Goal: Task Accomplishment & Management: Manage account settings

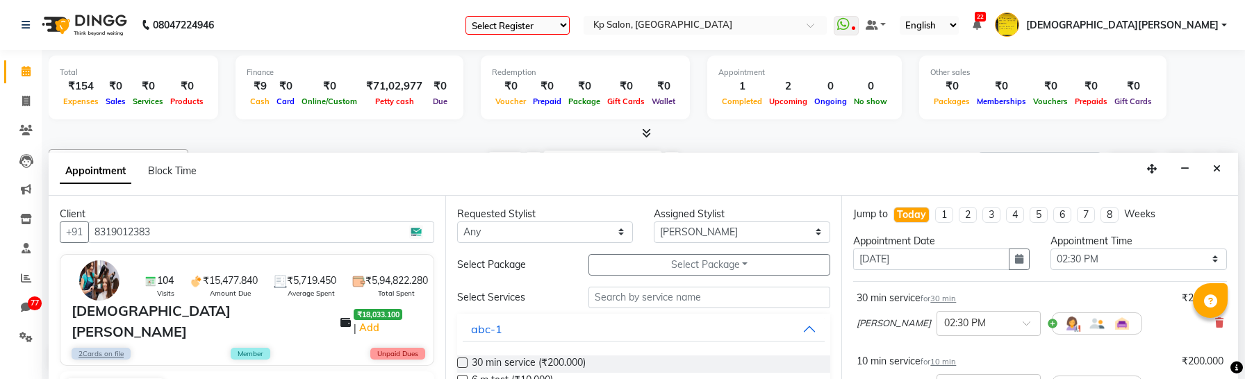
select select "en"
select select "1407"
select select "870"
select select "tentative"
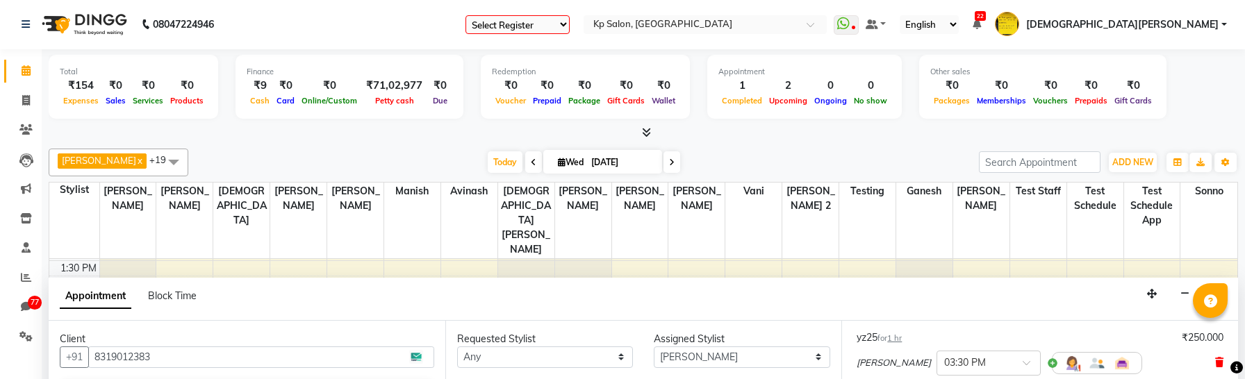
click at [1215, 304] on icon at bounding box center [1219, 300] width 8 height 10
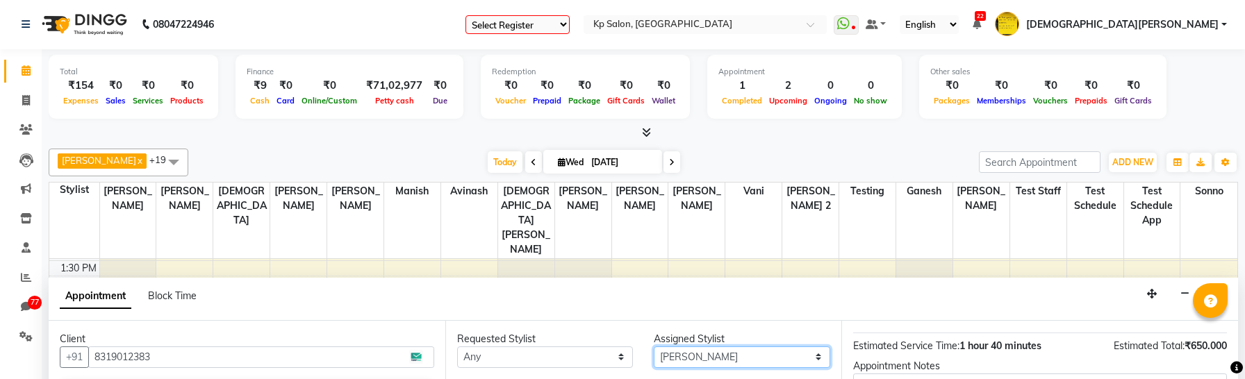
drag, startPoint x: 717, startPoint y: 285, endPoint x: 737, endPoint y: 345, distance: 63.7
click at [717, 347] on select "Select [PERSON_NAME] Avinash [PERSON_NAME] Ganesh [PERSON_NAME] Krishna [PERSON…" at bounding box center [742, 358] width 177 height 22
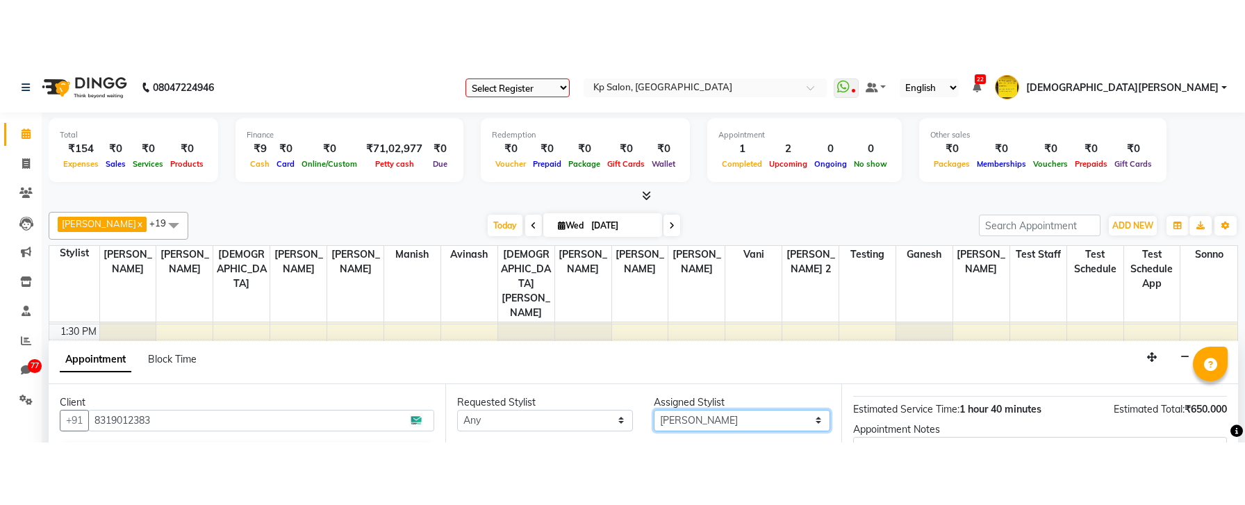
scroll to position [141, 0]
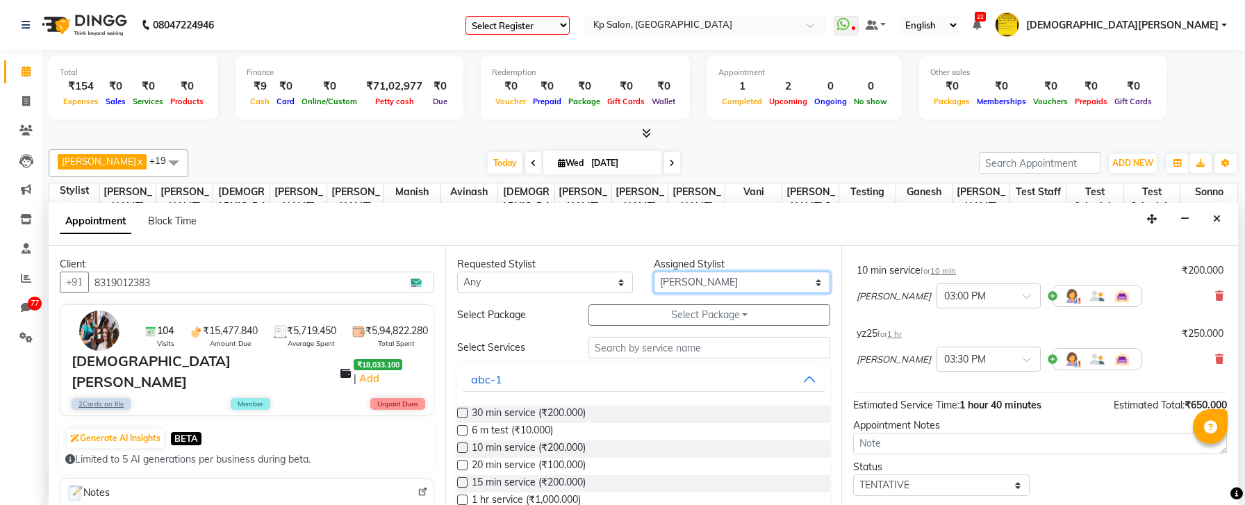
select select "1801"
click at [654, 272] on select "Select [PERSON_NAME] Avinash [PERSON_NAME] Ganesh [PERSON_NAME] Krishna [PERSON…" at bounding box center [742, 283] width 177 height 22
click at [507, 379] on span "10 min service (₹200.000)" at bounding box center [529, 449] width 114 height 17
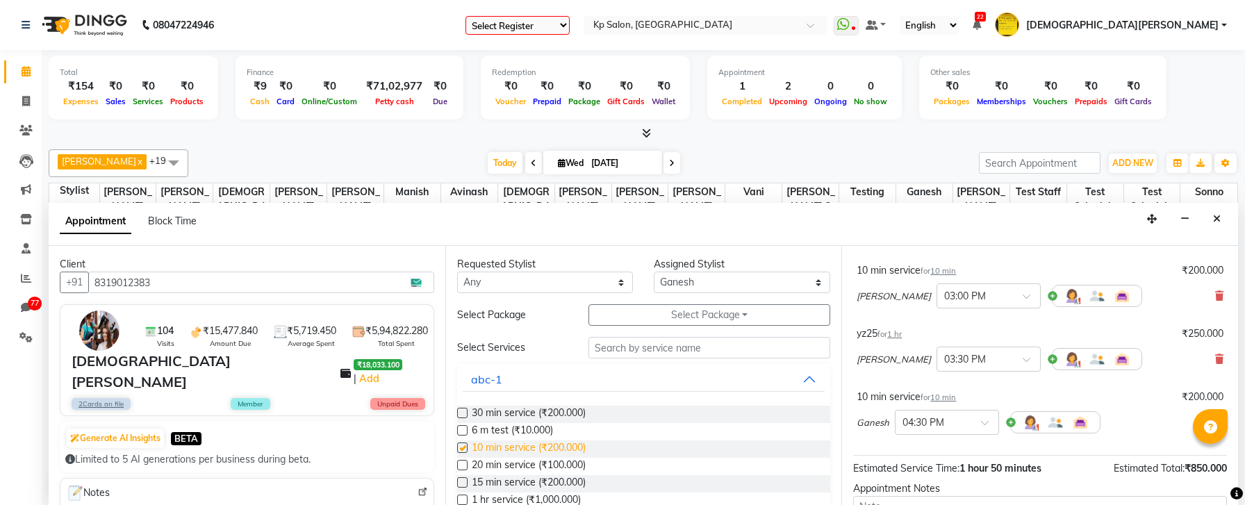
checkbox input "false"
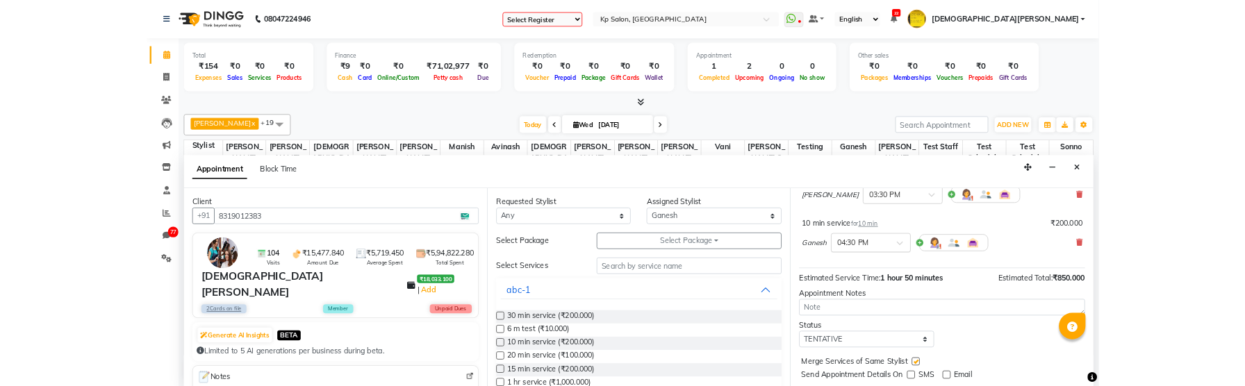
scroll to position [282, 0]
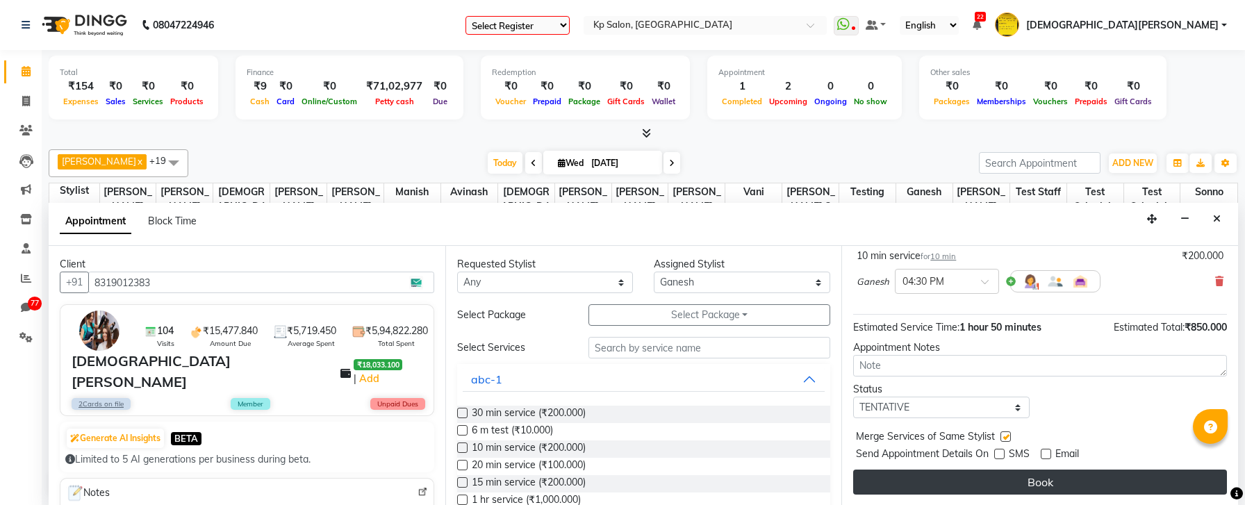
click at [980, 379] on button "Book" at bounding box center [1040, 482] width 374 height 25
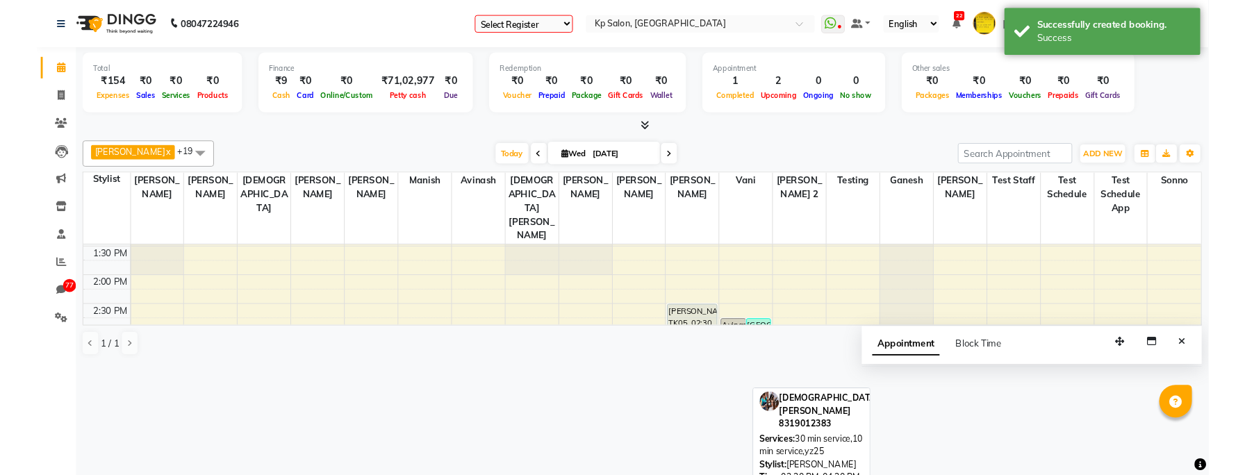
scroll to position [459, 0]
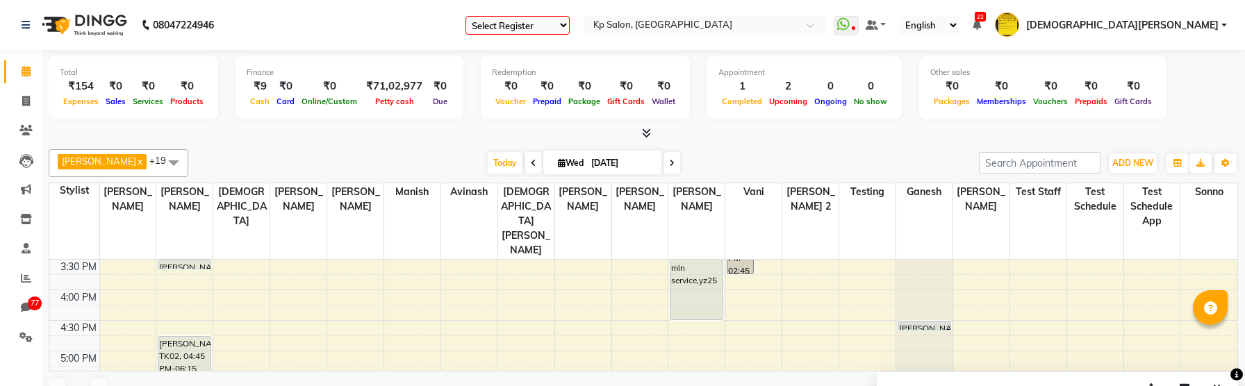
click at [707, 235] on div "8:00 AM 8:30 AM 9:00 AM 9:30 AM 10:00 AM 10:30 AM 11:00 AM 11:30 AM 12:00 PM 12…" at bounding box center [643, 290] width 1188 height 978
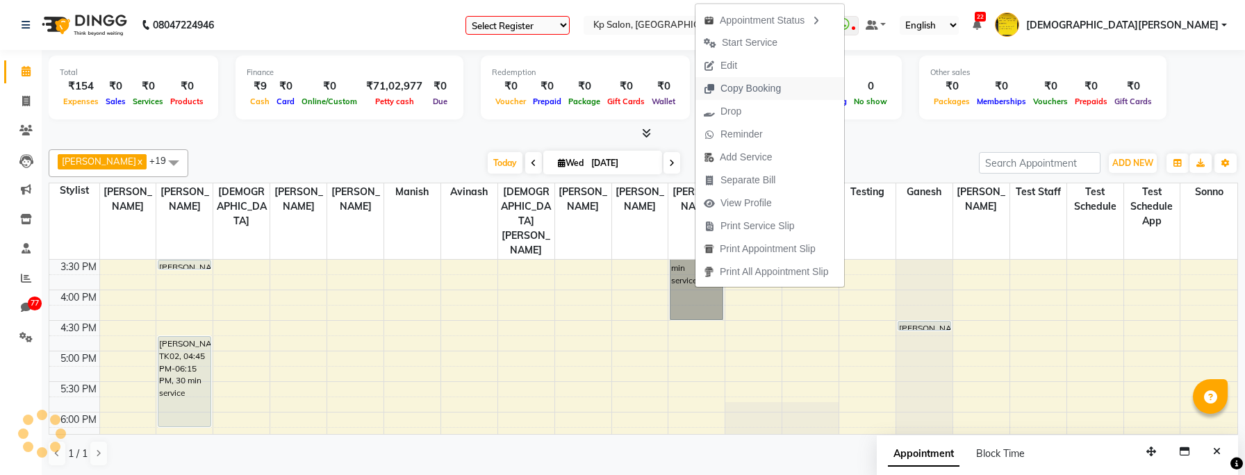
scroll to position [380, 0]
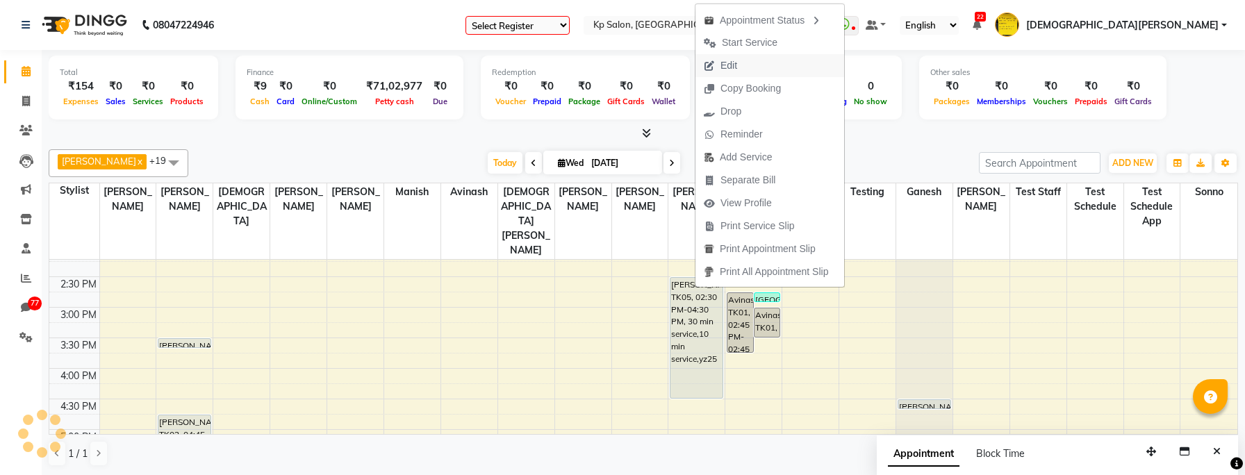
click at [738, 71] on span "Edit" at bounding box center [721, 65] width 50 height 23
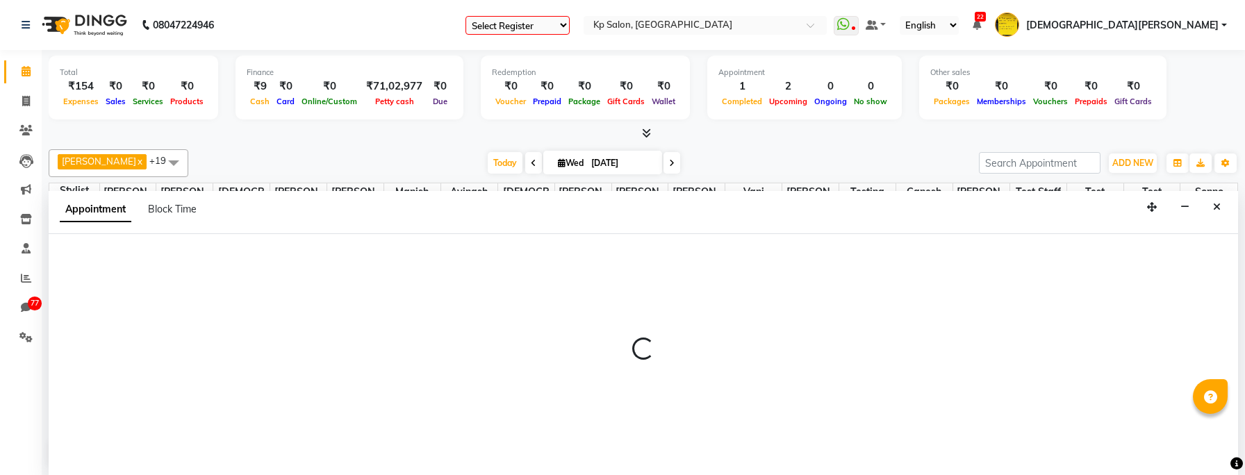
select select "tentative"
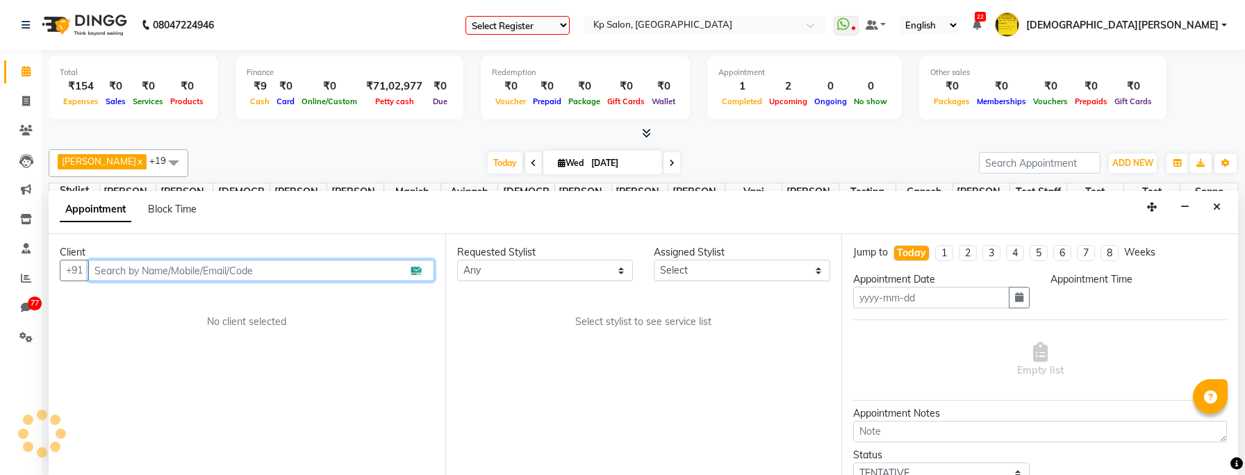
scroll to position [1, 0]
type input "[DATE]"
select select "870"
select select "1801"
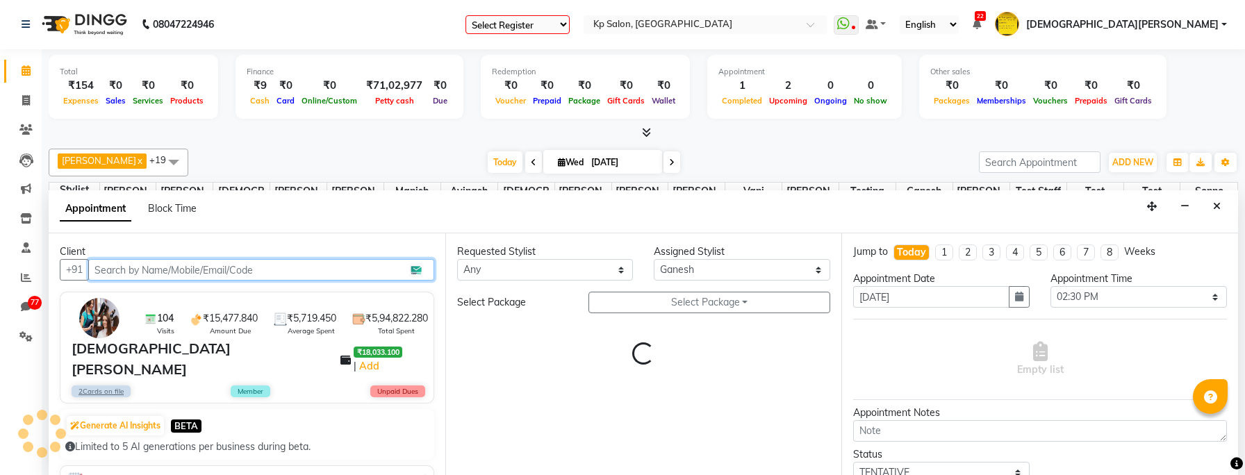
select select "4"
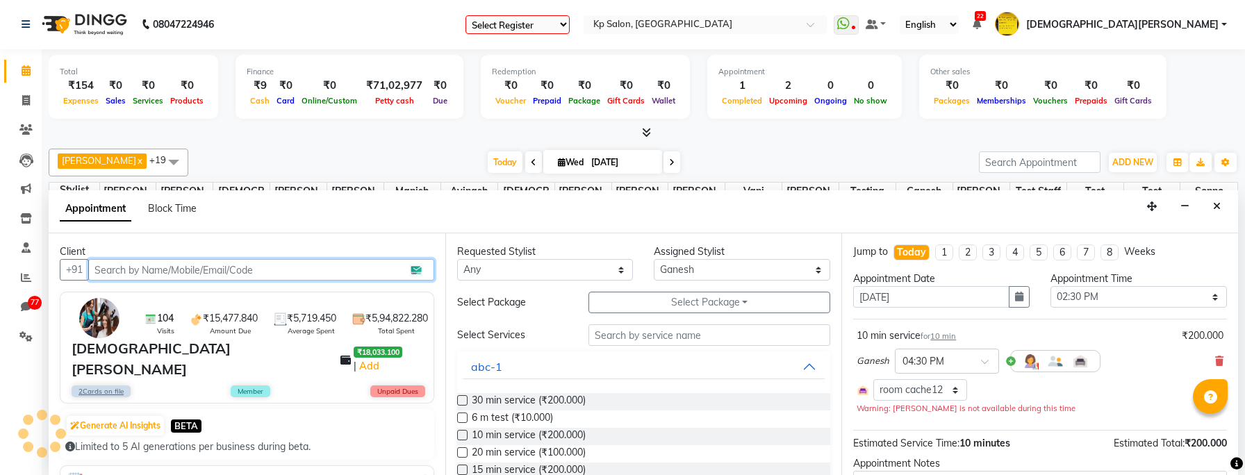
scroll to position [0, 0]
select select "4"
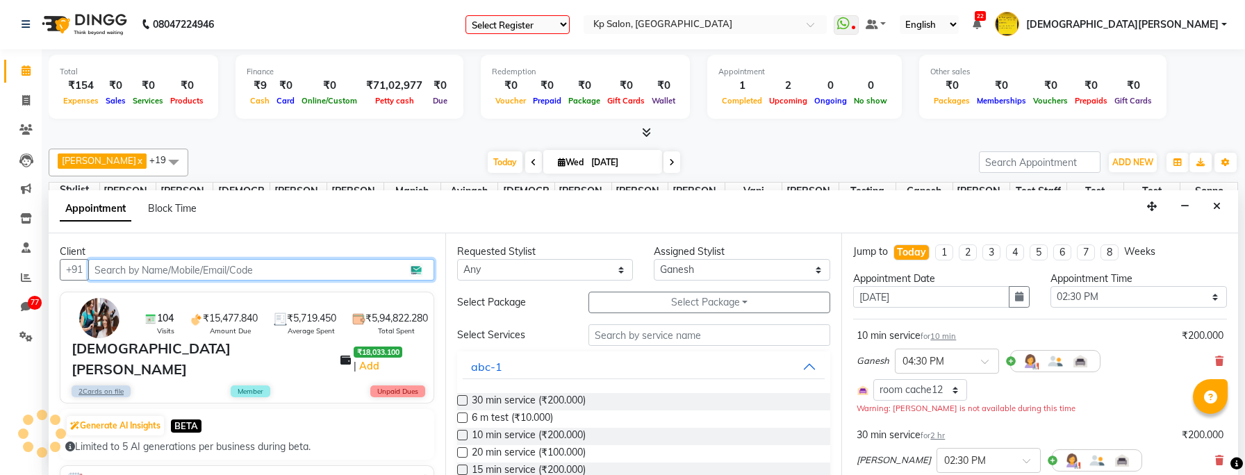
select select "4"
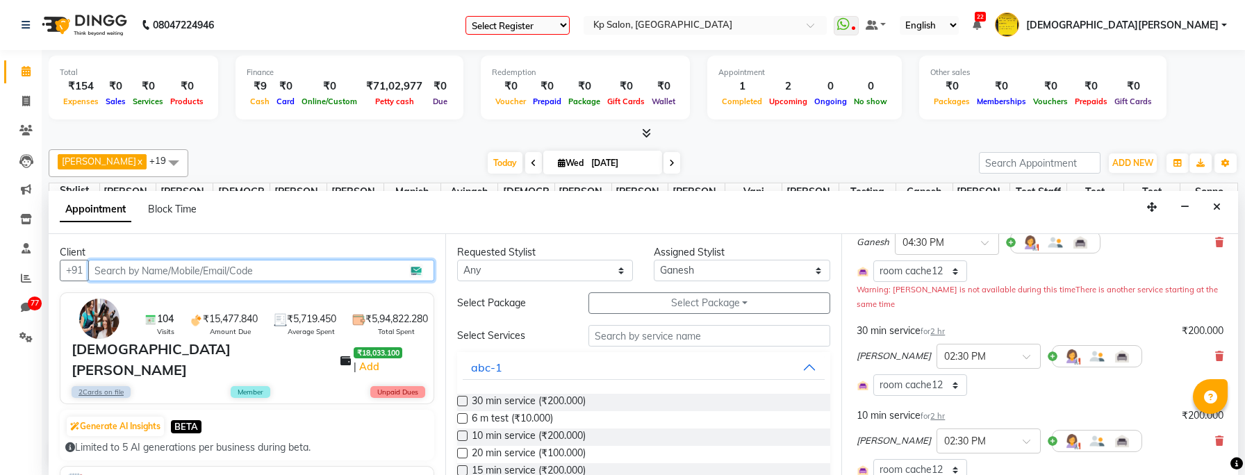
scroll to position [224, 0]
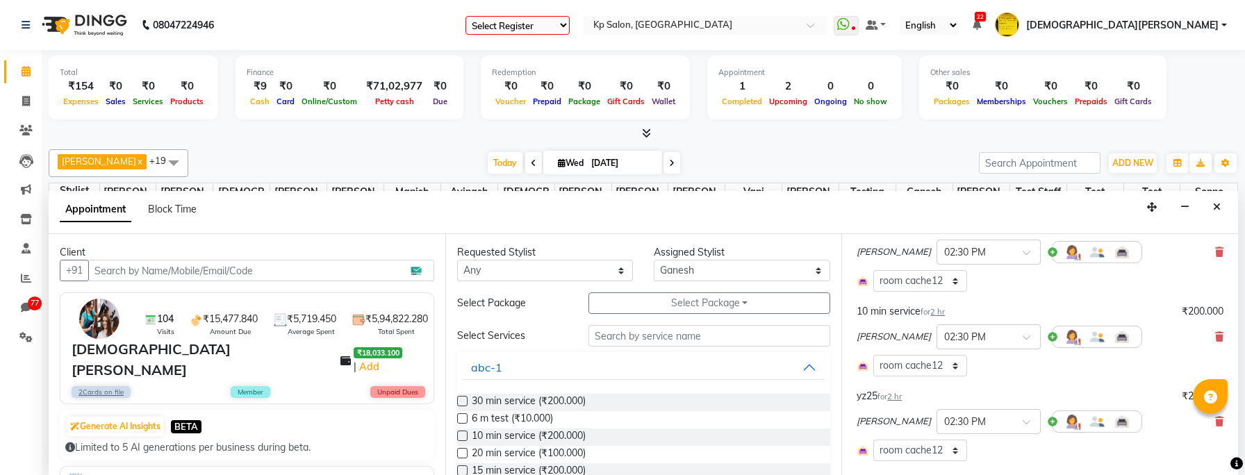
click at [1212, 321] on div "[PERSON_NAME] × 02:30 PM" at bounding box center [1040, 337] width 367 height 36
click at [1216, 332] on icon at bounding box center [1219, 337] width 8 height 10
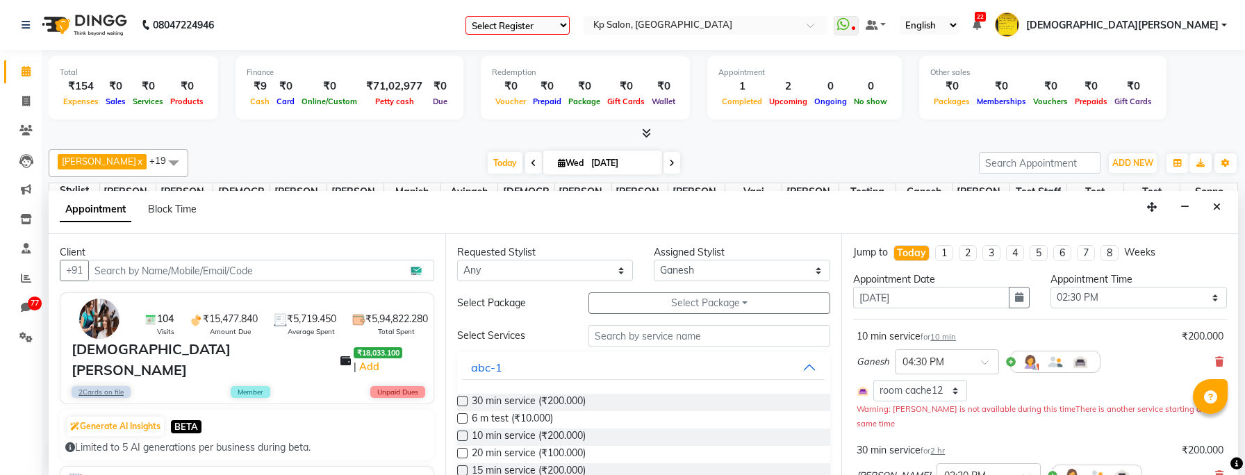
scroll to position [288, 0]
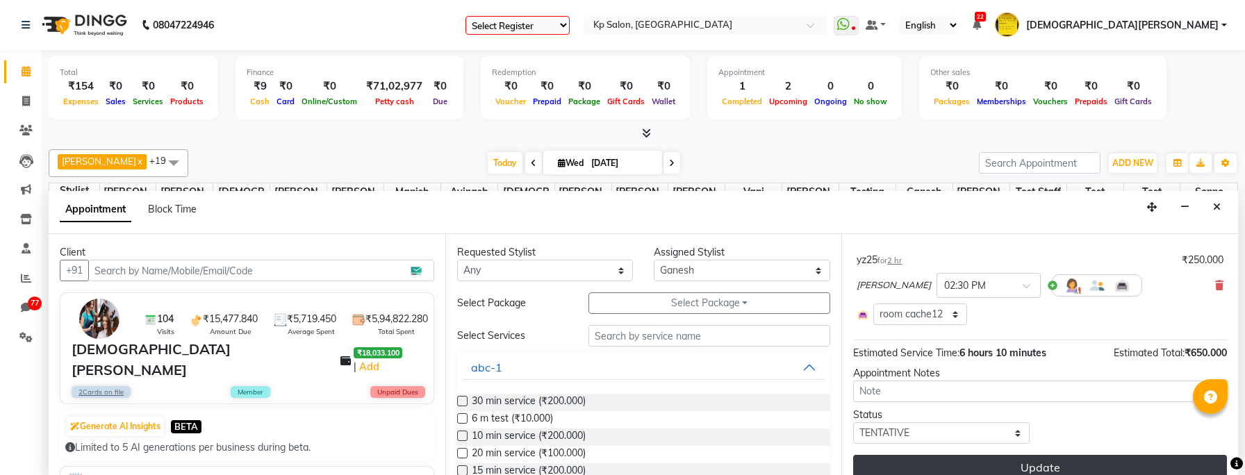
click at [990, 379] on button "Update" at bounding box center [1040, 467] width 374 height 25
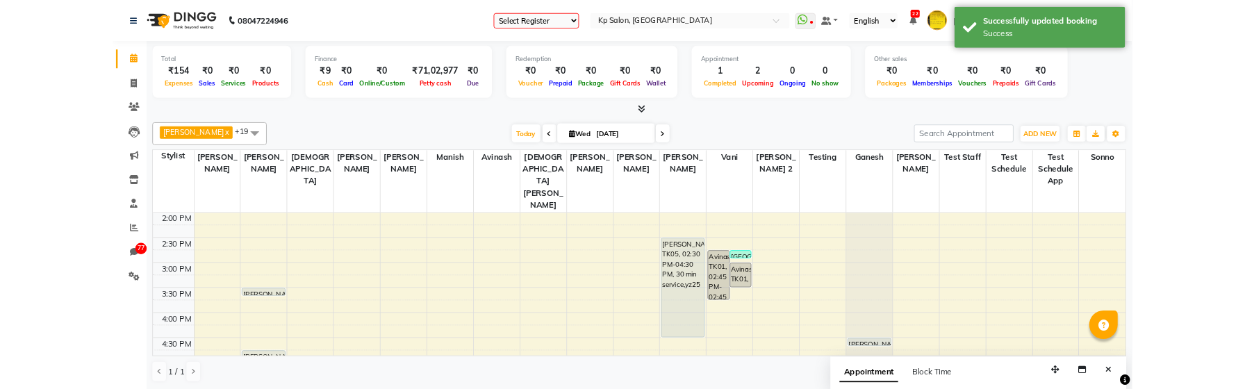
scroll to position [379, 0]
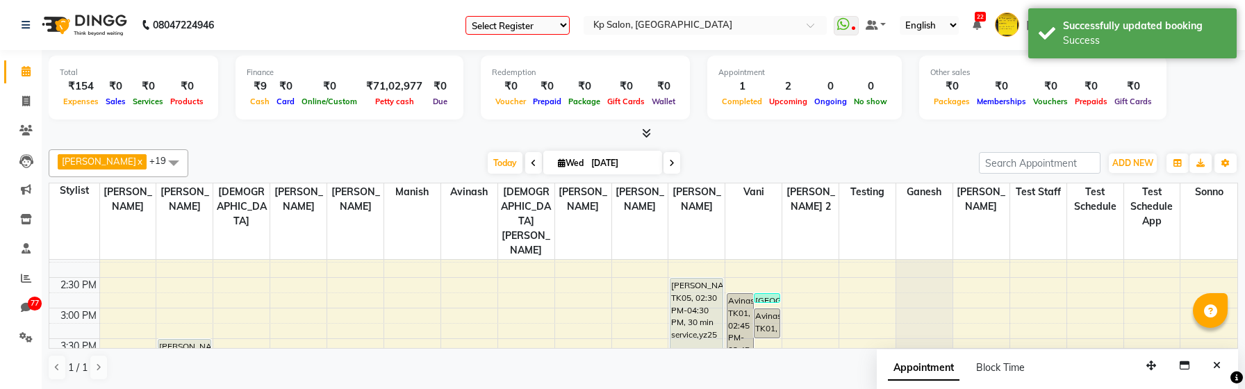
click at [689, 296] on div "[PERSON_NAME], TK05, 02:30 PM-04:30 PM, 30 min service,yz25" at bounding box center [697, 339] width 52 height 120
select select "7"
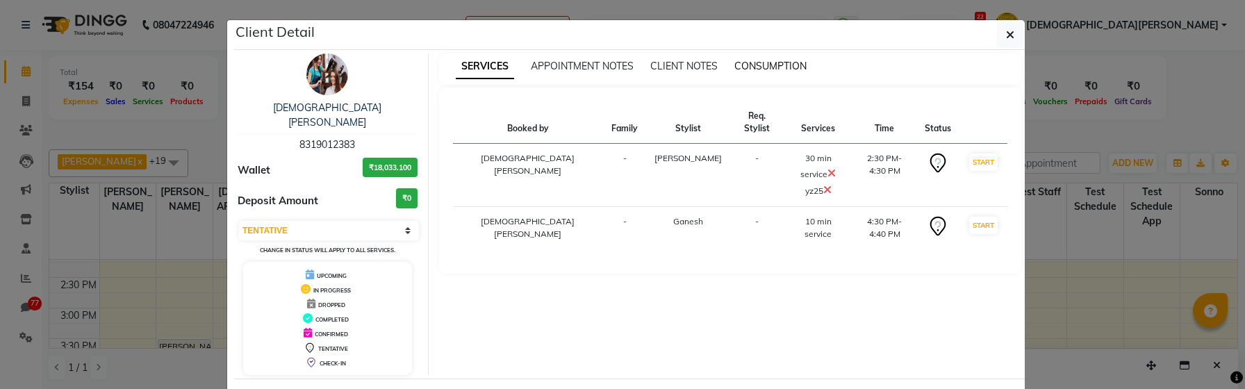
click at [769, 62] on span "CONSUMPTION" at bounding box center [770, 66] width 72 height 13
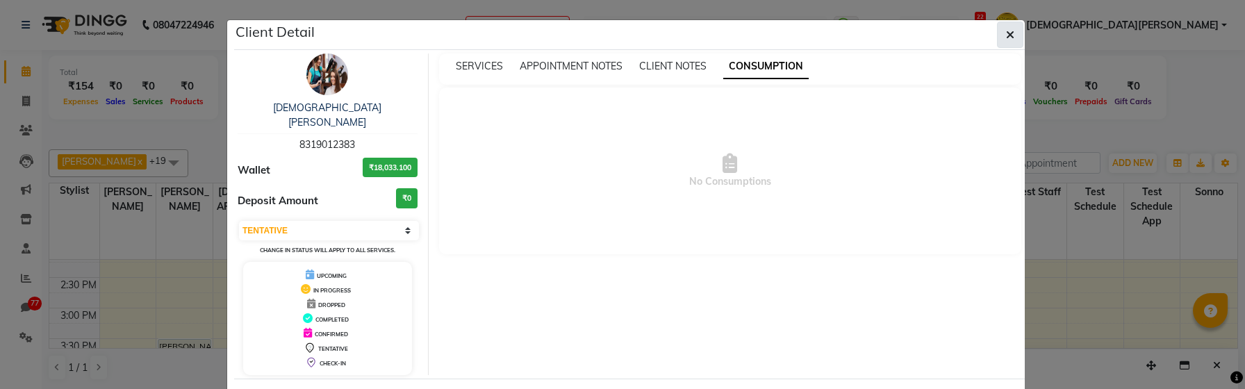
click at [1017, 35] on button "button" at bounding box center [1010, 35] width 26 height 26
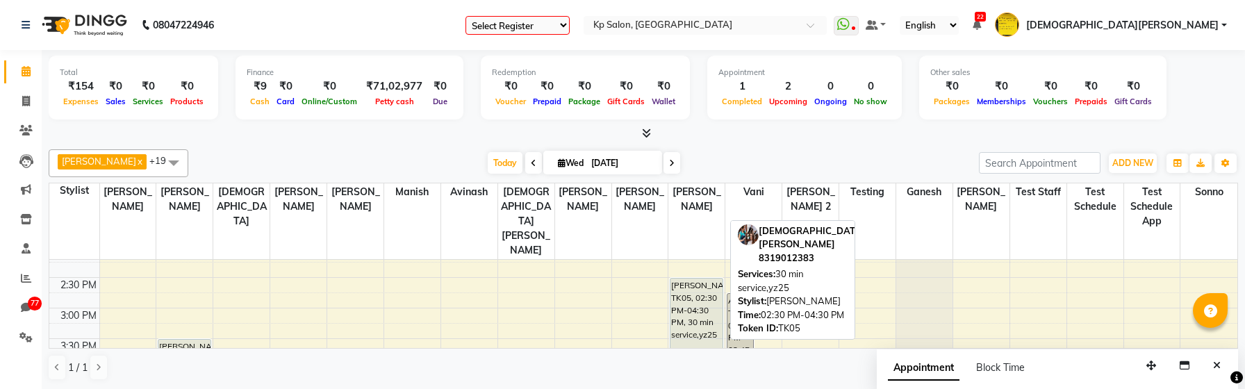
click at [691, 304] on div "[PERSON_NAME], TK05, 02:30 PM-04:30 PM, 30 min service,yz25" at bounding box center [697, 339] width 52 height 120
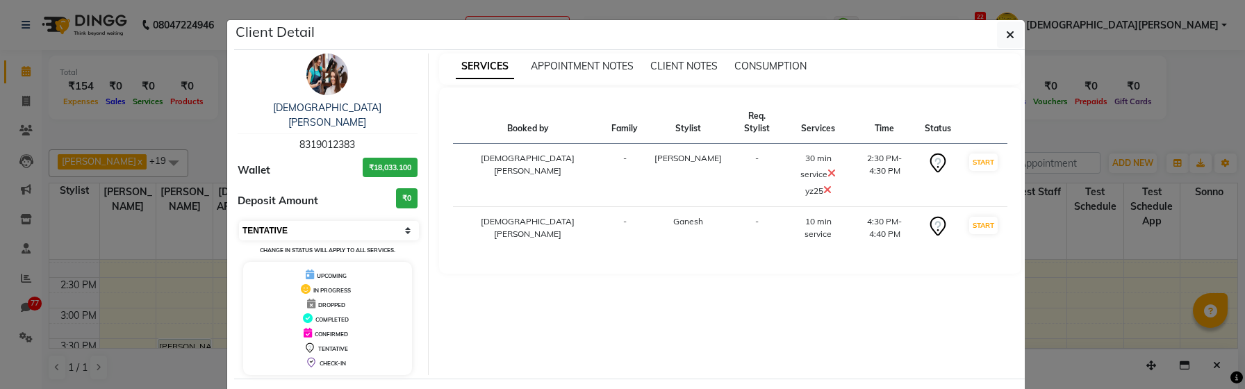
click at [274, 221] on select "Select IN SERVICE CONFIRMED TENTATIVE CHECK IN MARK DONE DROPPED UPCOMING" at bounding box center [329, 230] width 180 height 19
click at [239, 221] on select "Select IN SERVICE CONFIRMED TENTATIVE CHECK IN MARK DONE DROPPED UPCOMING" at bounding box center [329, 230] width 180 height 19
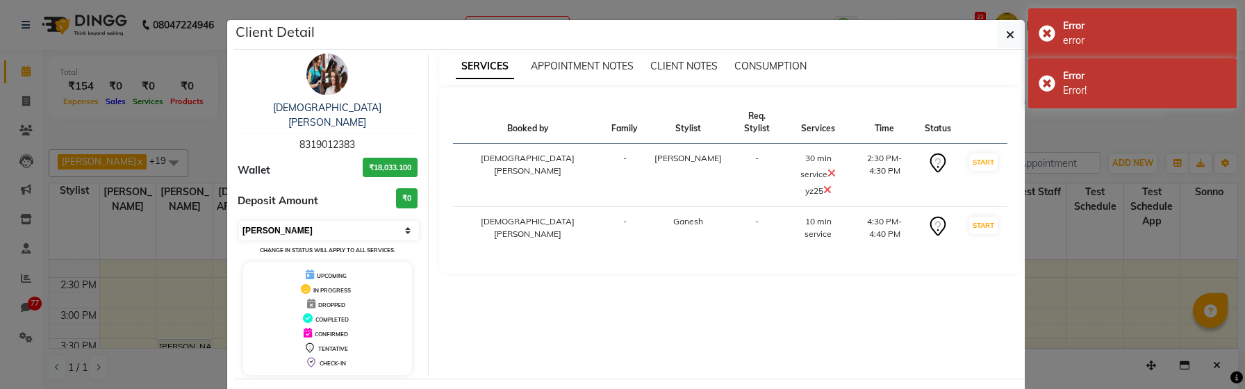
click at [380, 224] on select "Select IN SERVICE CONFIRMED TENTATIVE CHECK IN MARK DONE DROPPED UPCOMING" at bounding box center [329, 230] width 180 height 19
select select "1"
click at [239, 221] on select "Select IN SERVICE CONFIRMED TENTATIVE CHECK IN MARK DONE DROPPED UPCOMING" at bounding box center [329, 230] width 180 height 19
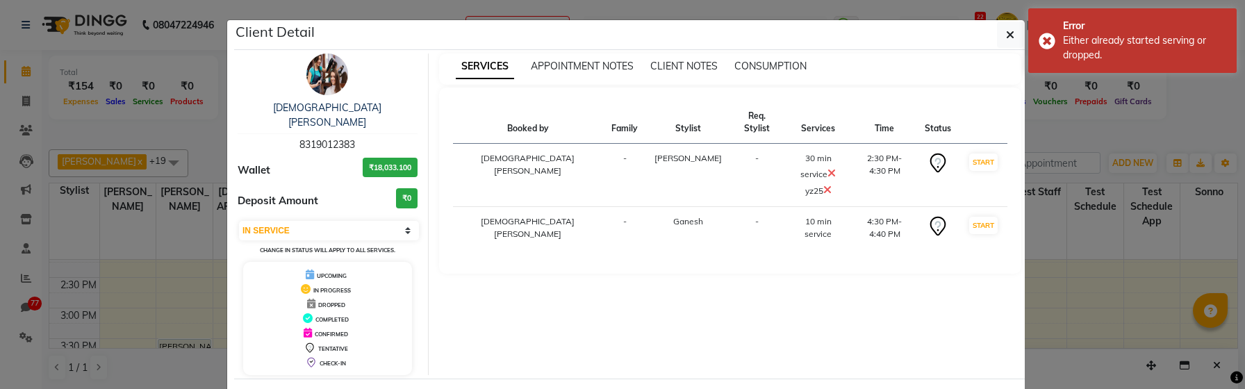
scroll to position [45, 0]
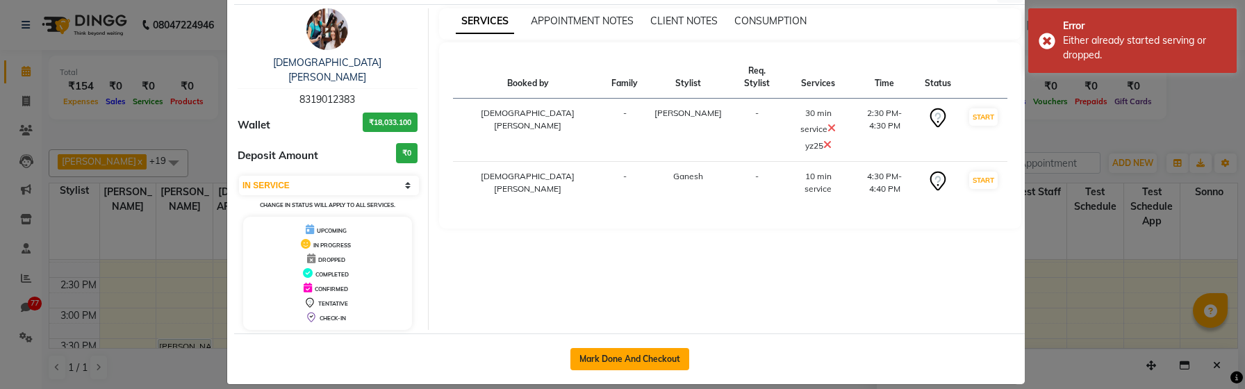
click at [680, 348] on button "Mark Done And Checkout" at bounding box center [630, 359] width 119 height 22
select select "service"
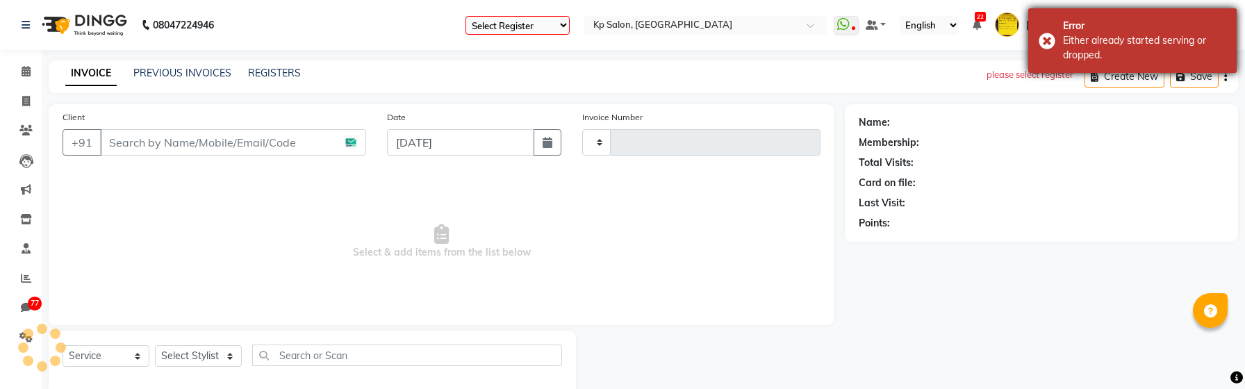
type input "1057"
select select "554"
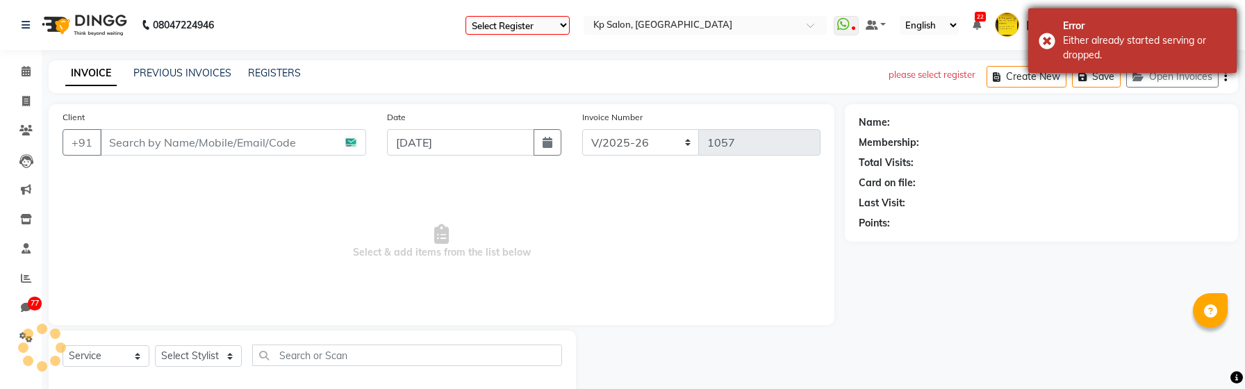
click at [1049, 44] on div "Error Either already started serving or dropped." at bounding box center [1132, 40] width 208 height 65
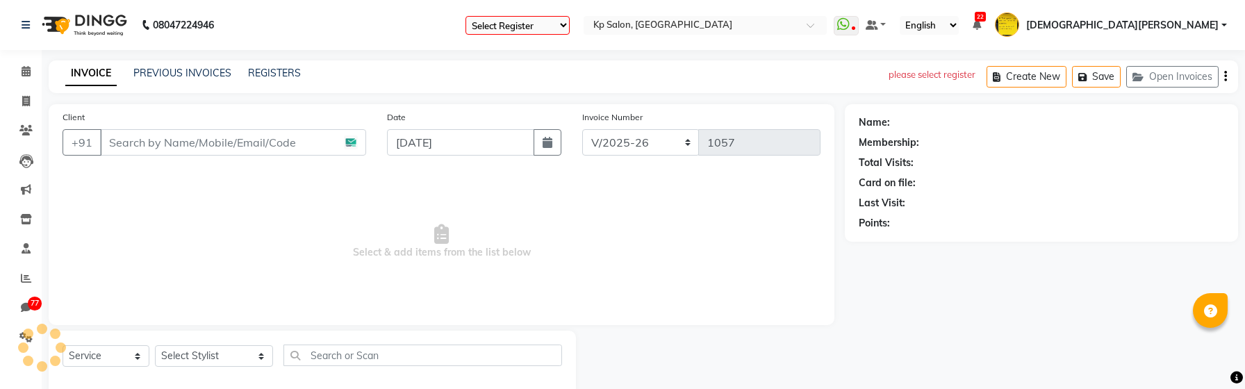
type input "8319012383"
select select "1801"
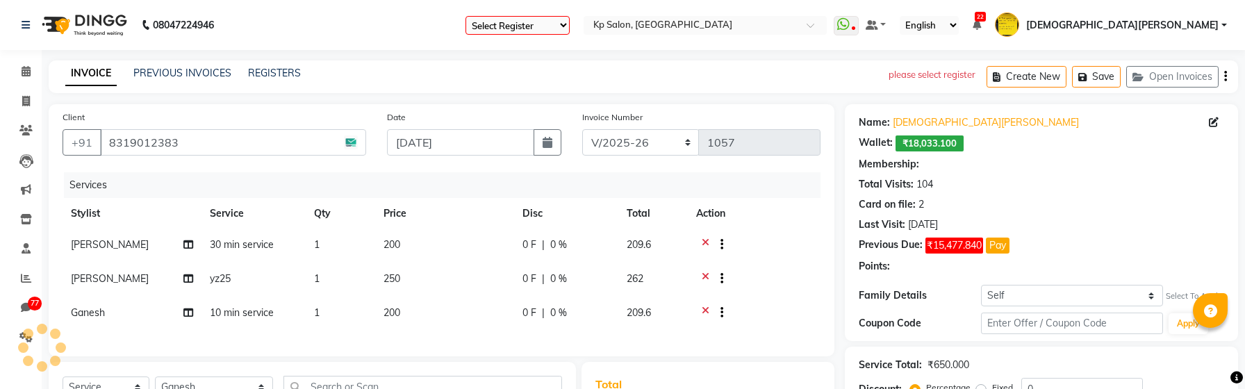
select select "3: Object"
type input "45"
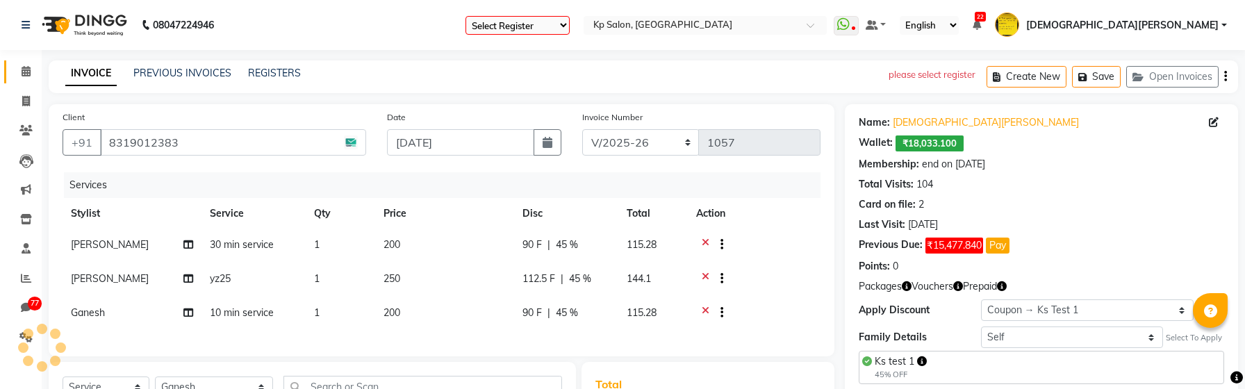
click at [23, 74] on icon at bounding box center [26, 71] width 9 height 10
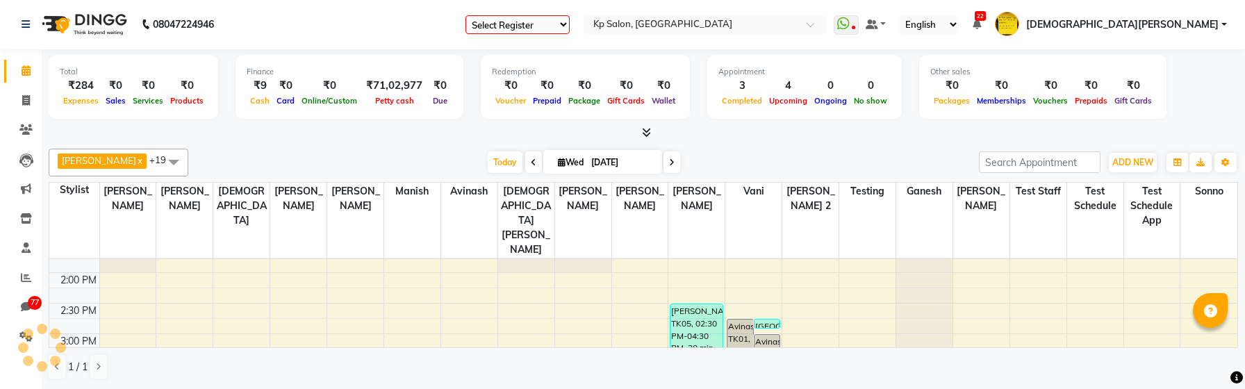
scroll to position [378, 0]
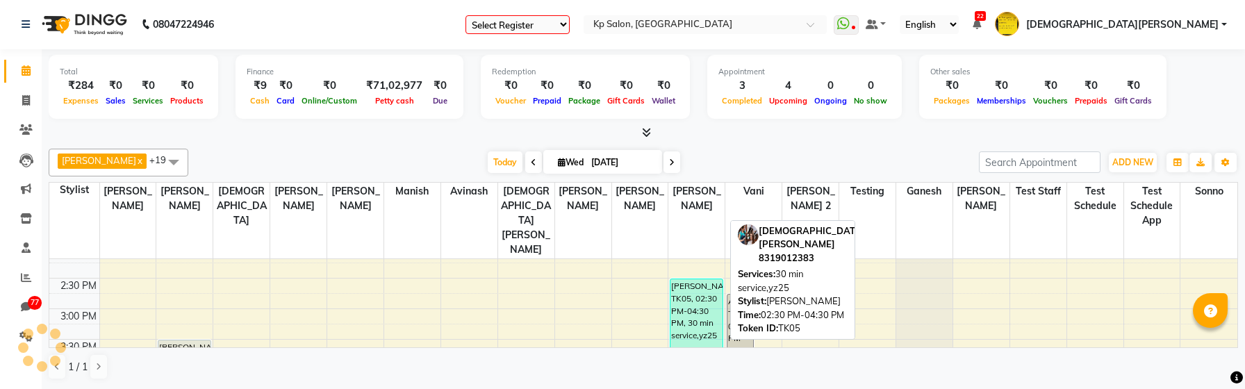
click at [681, 299] on div "[PERSON_NAME], TK05, 02:30 PM-04:30 PM, 30 min service,yz25" at bounding box center [697, 339] width 52 height 120
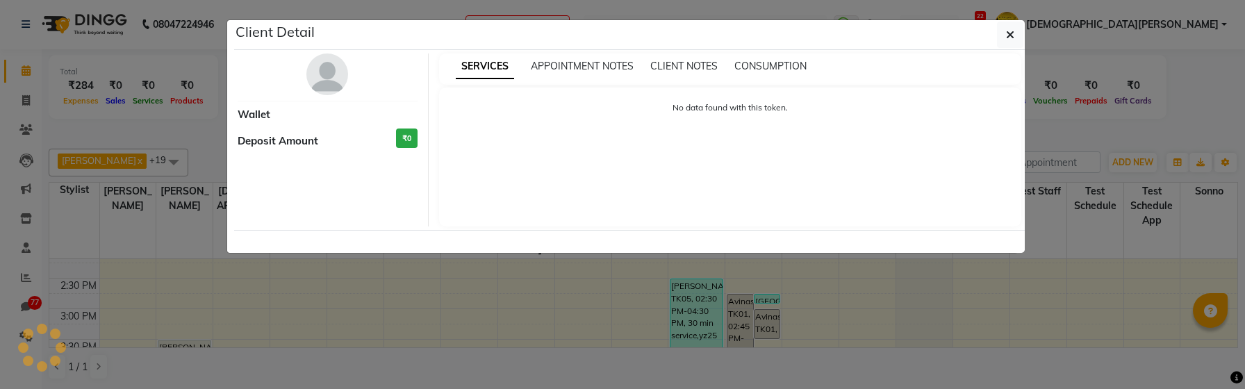
select select "3"
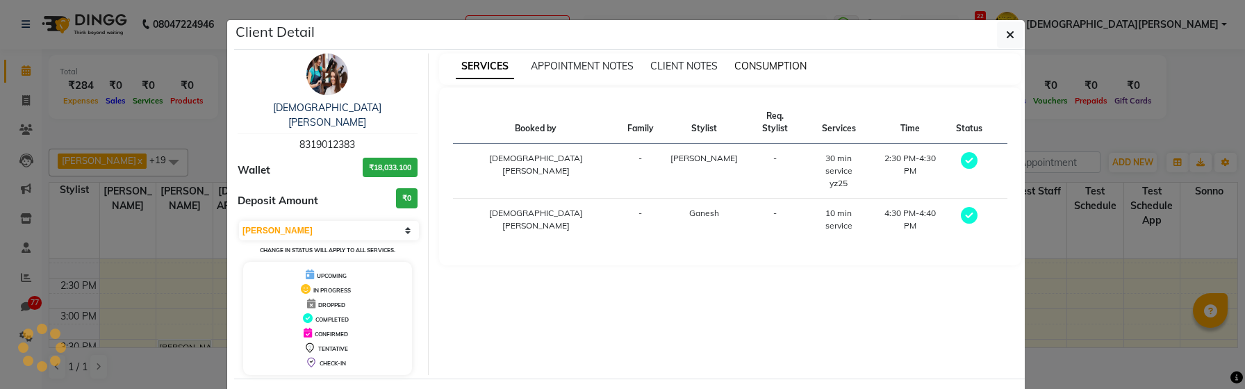
click at [752, 72] on span "CONSUMPTION" at bounding box center [770, 66] width 72 height 13
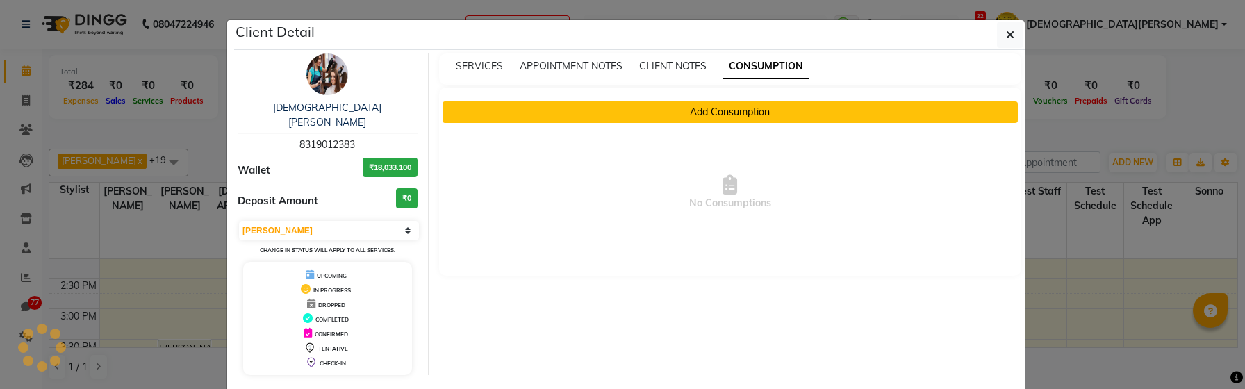
click at [661, 117] on button "Add Consumption" at bounding box center [731, 112] width 576 height 22
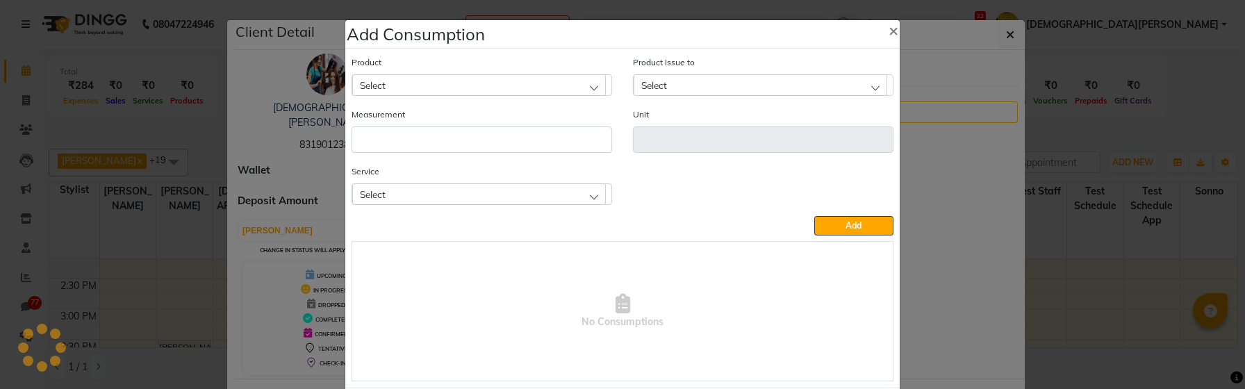
click at [441, 201] on div "Select" at bounding box center [479, 193] width 254 height 21
click at [892, 36] on span "×" at bounding box center [894, 29] width 10 height 21
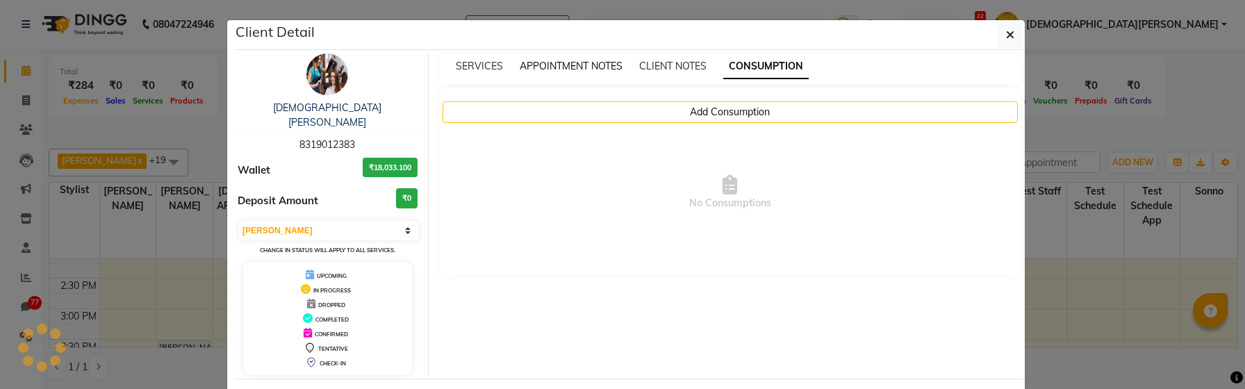
click at [593, 69] on span "APPOINTMENT NOTES" at bounding box center [571, 66] width 103 height 13
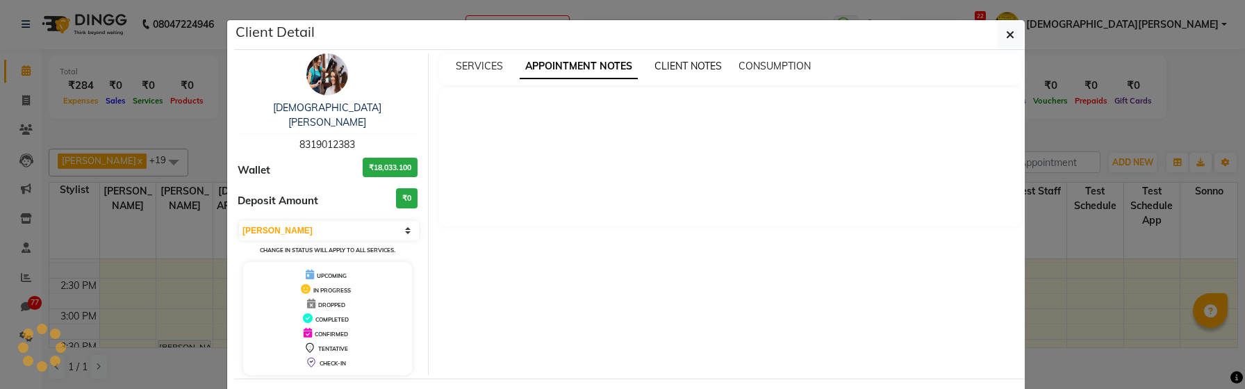
click at [666, 67] on span "CLIENT NOTES" at bounding box center [688, 66] width 67 height 13
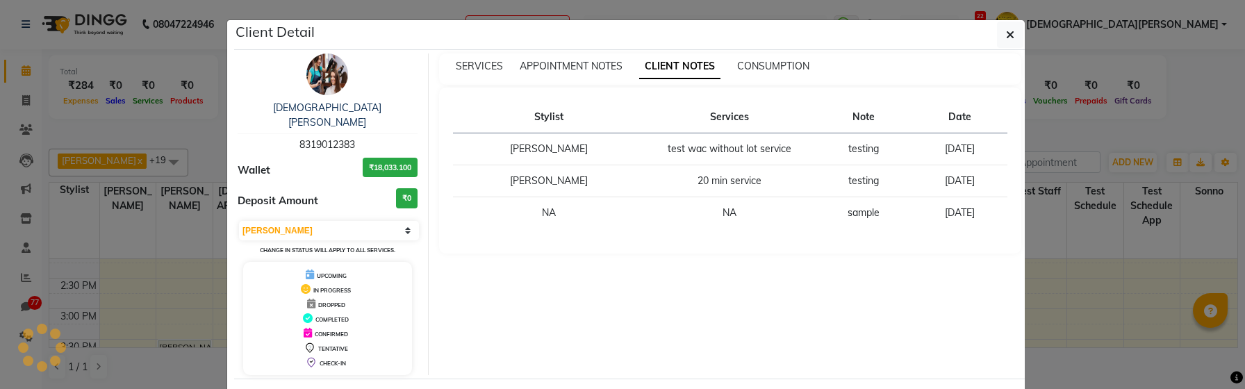
click at [473, 74] on div "SERVICES APPOINTMENT NOTES CLIENT NOTES CONSUMPTION" at bounding box center [730, 69] width 583 height 31
click at [473, 67] on span "SERVICES" at bounding box center [479, 66] width 47 height 13
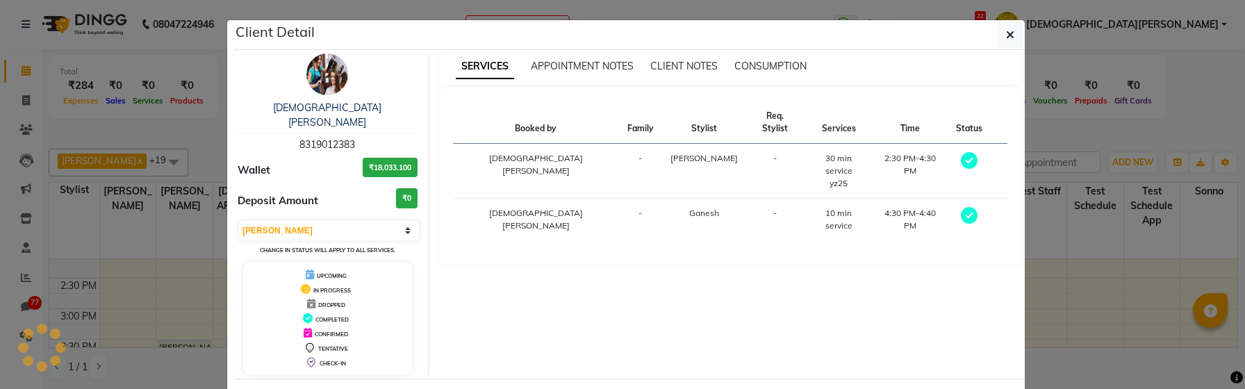
drag, startPoint x: 757, startPoint y: 145, endPoint x: 800, endPoint y: 162, distance: 45.6
click at [805, 162] on td "30 min service yz25" at bounding box center [839, 171] width 69 height 55
click at [813, 177] on div "yz25" at bounding box center [839, 183] width 52 height 13
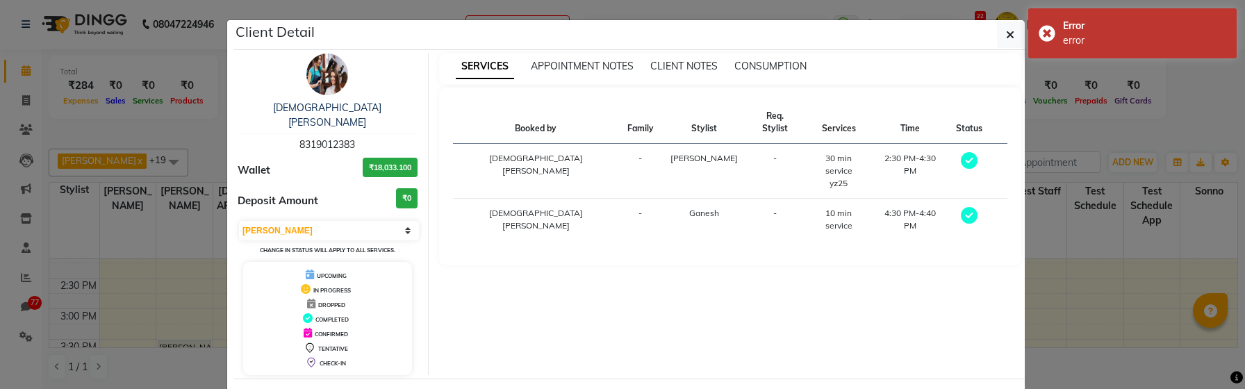
click at [762, 72] on div "CONSUMPTION" at bounding box center [770, 66] width 72 height 15
click at [762, 68] on span "CONSUMPTION" at bounding box center [770, 66] width 72 height 13
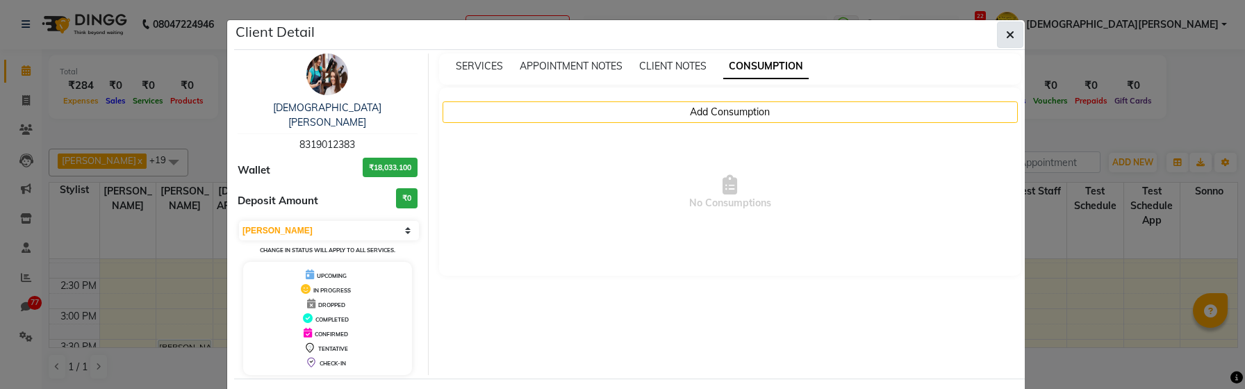
click at [1006, 36] on button "button" at bounding box center [1010, 35] width 26 height 26
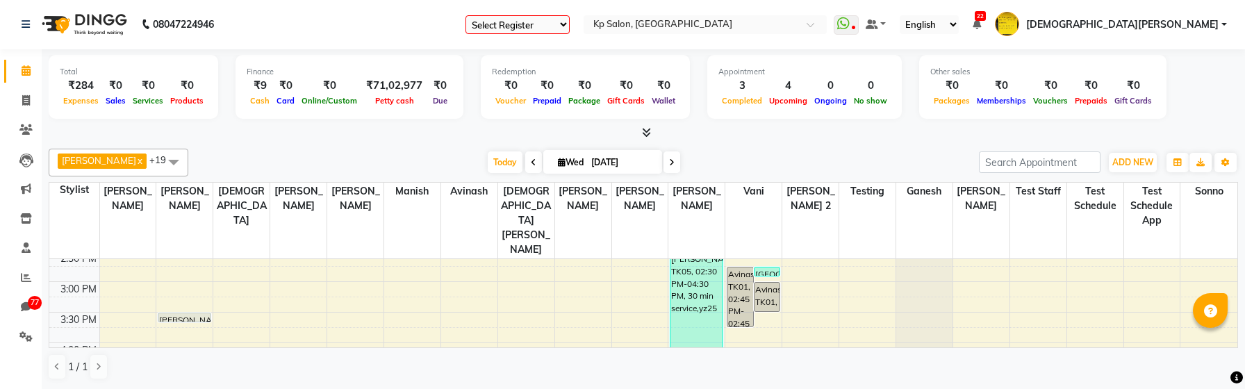
scroll to position [407, 0]
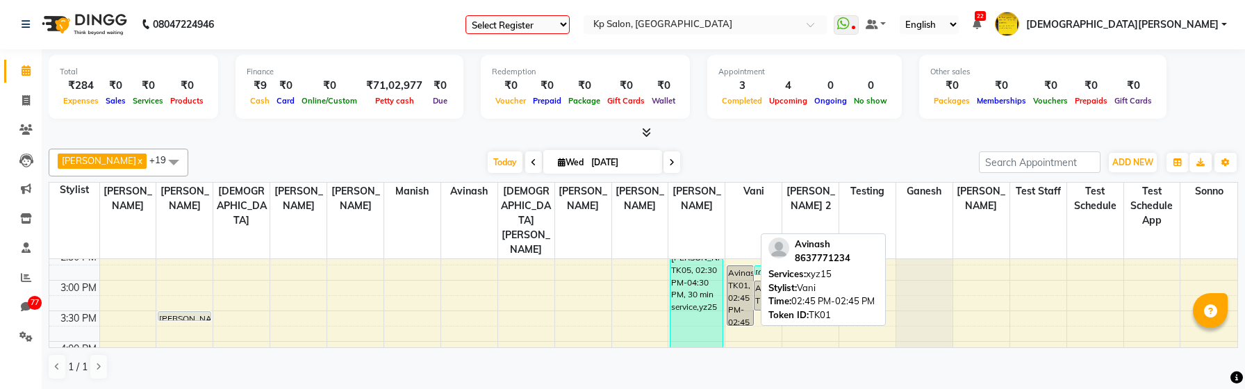
click at [739, 266] on div "Avinash, TK01, 02:45 PM-02:45 PM, xyz15" at bounding box center [740, 295] width 25 height 59
select select "3"
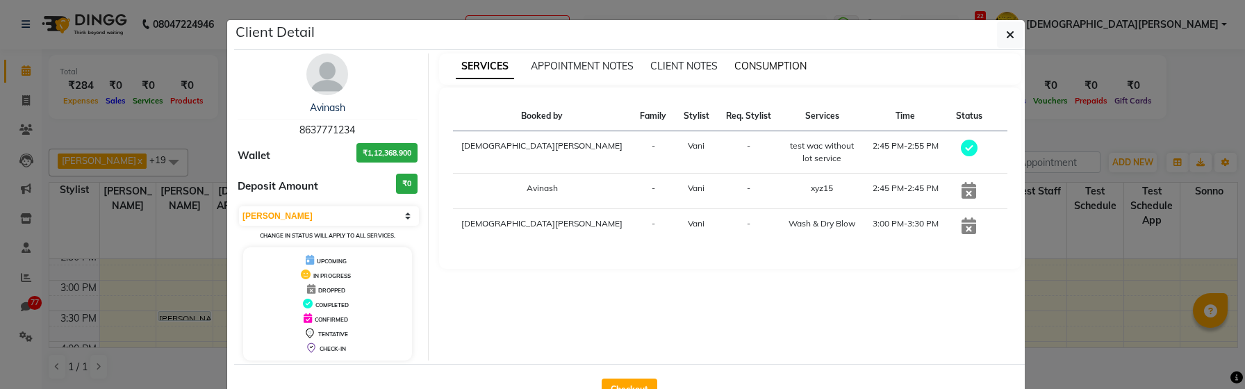
click at [776, 63] on span "CONSUMPTION" at bounding box center [770, 66] width 72 height 13
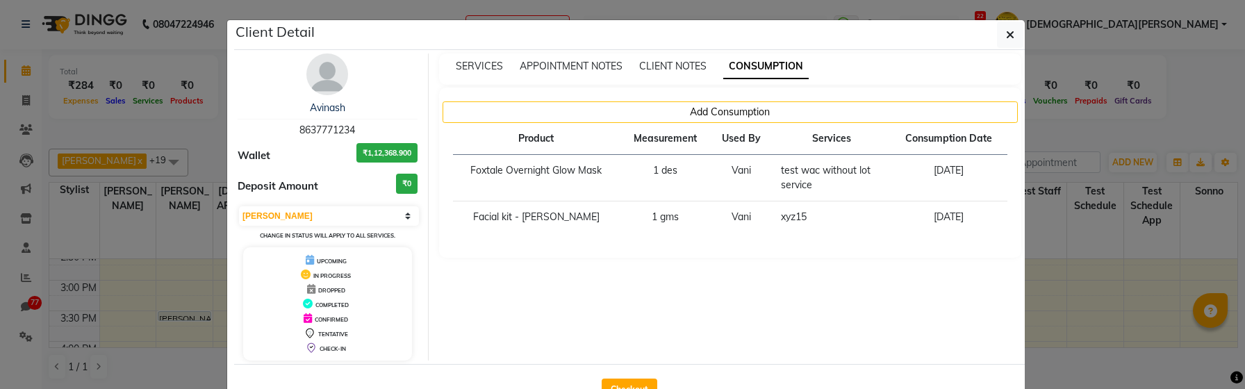
click at [664, 172] on td "1 des" at bounding box center [665, 178] width 90 height 47
click at [748, 258] on div "SERVICES APPOINTMENT NOTES CLIENT NOTES CONSUMPTION Add Consumption Product Mea…" at bounding box center [731, 207] width 604 height 307
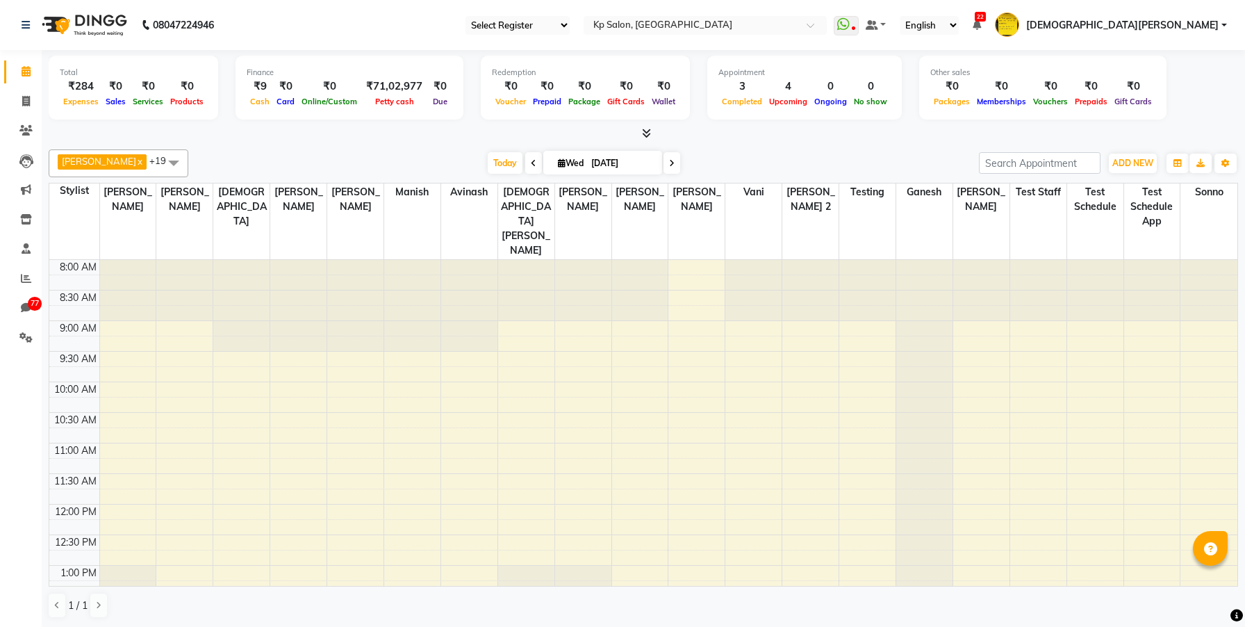
select select "en"
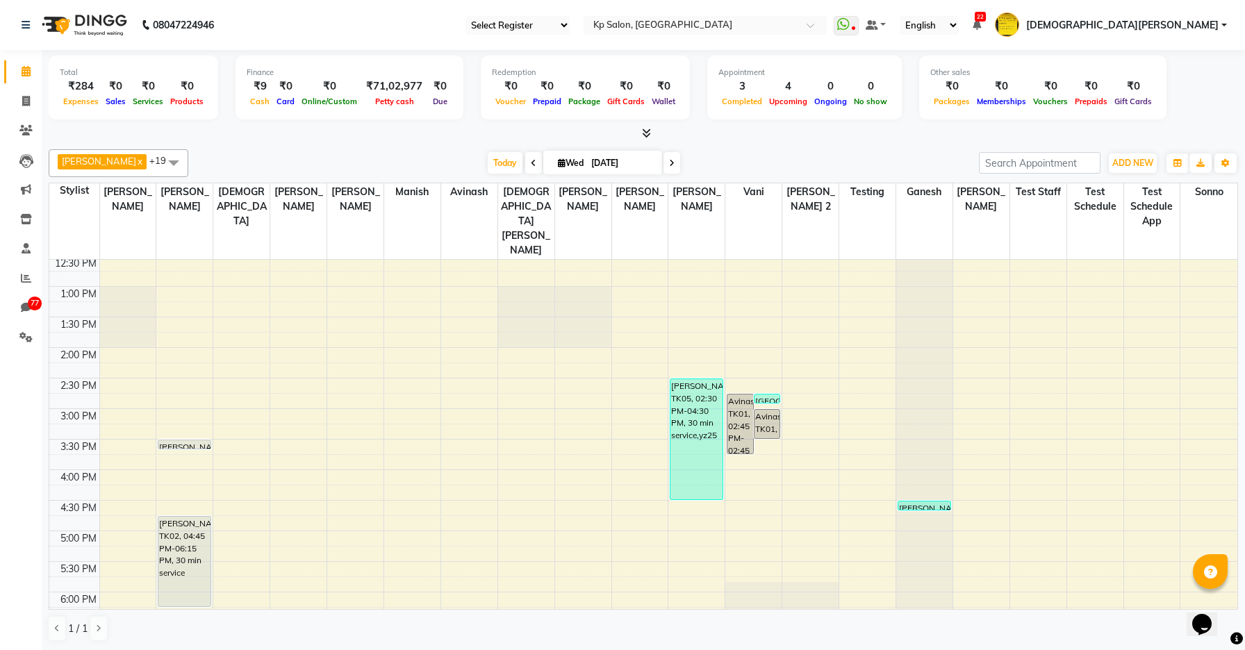
scroll to position [250, 0]
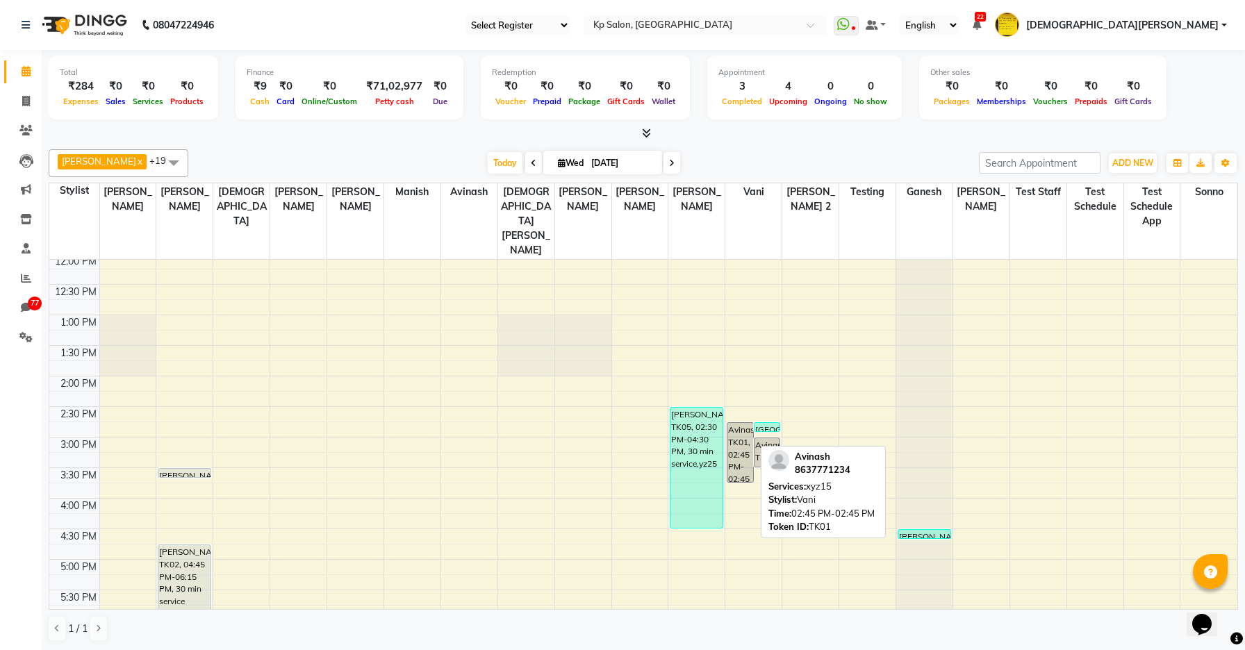
click at [741, 423] on div "Avinash, TK01, 02:45 PM-02:45 PM, xyz15" at bounding box center [740, 452] width 25 height 59
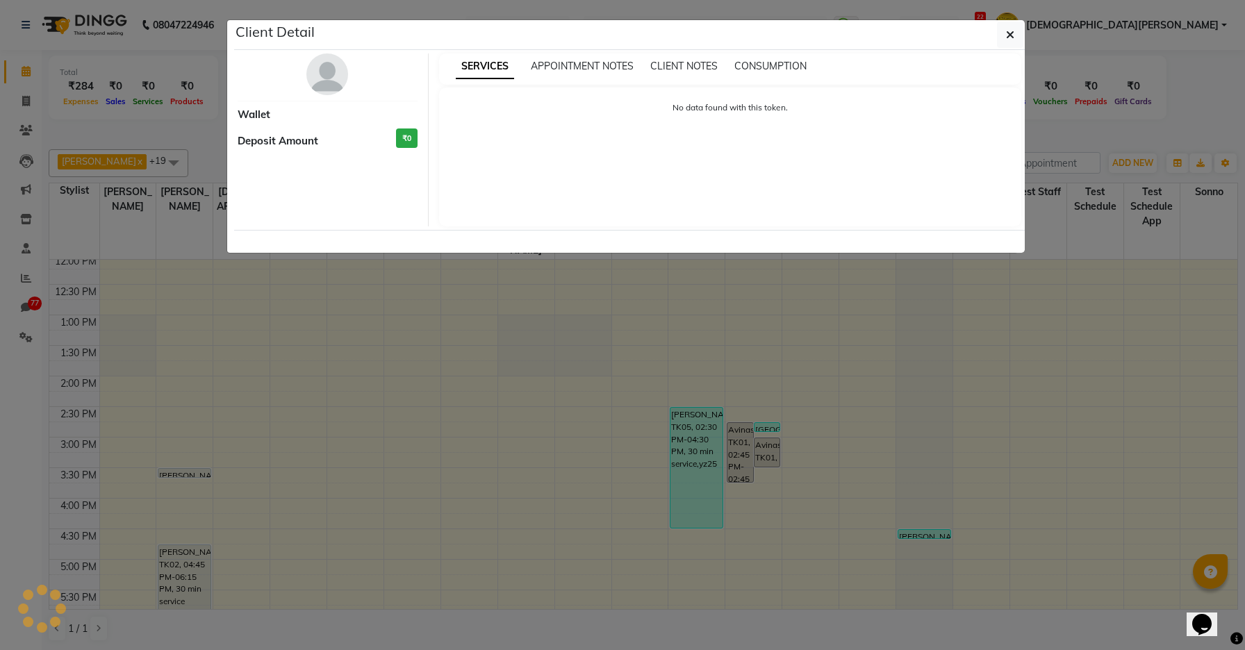
select select "3"
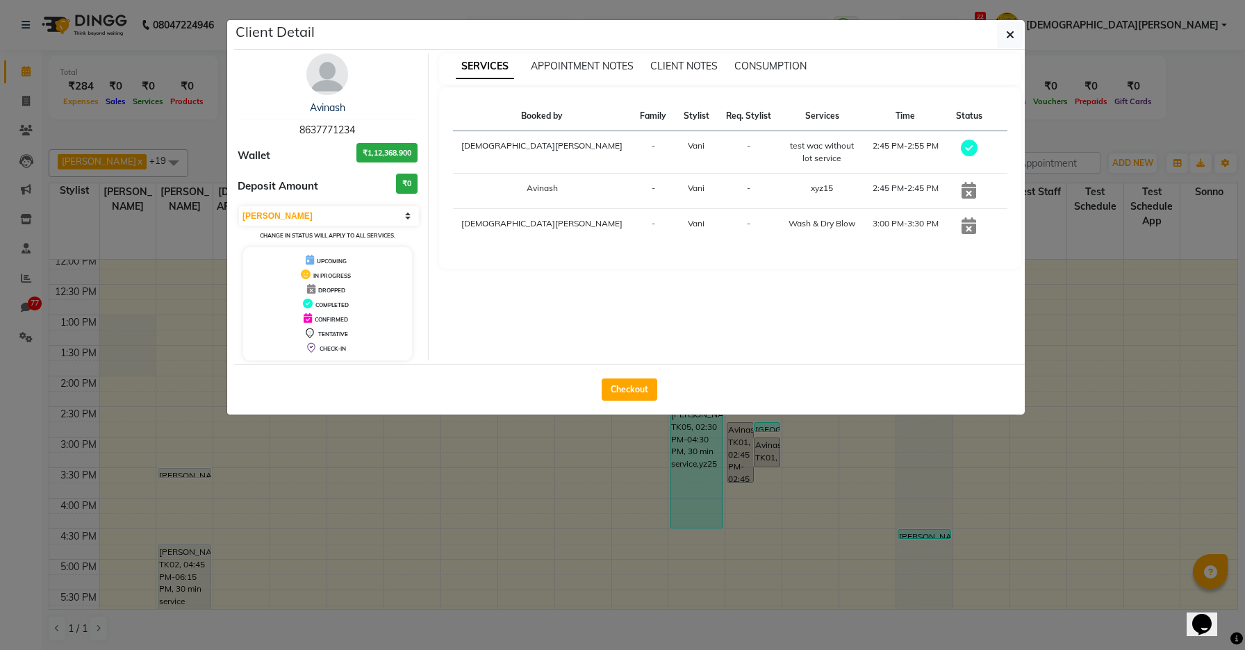
click at [769, 74] on div "SERVICES APPOINTMENT NOTES CLIENT NOTES CONSUMPTION" at bounding box center [730, 69] width 583 height 31
click at [769, 72] on div "CONSUMPTION" at bounding box center [770, 66] width 72 height 15
click at [781, 61] on span "CONSUMPTION" at bounding box center [770, 66] width 72 height 13
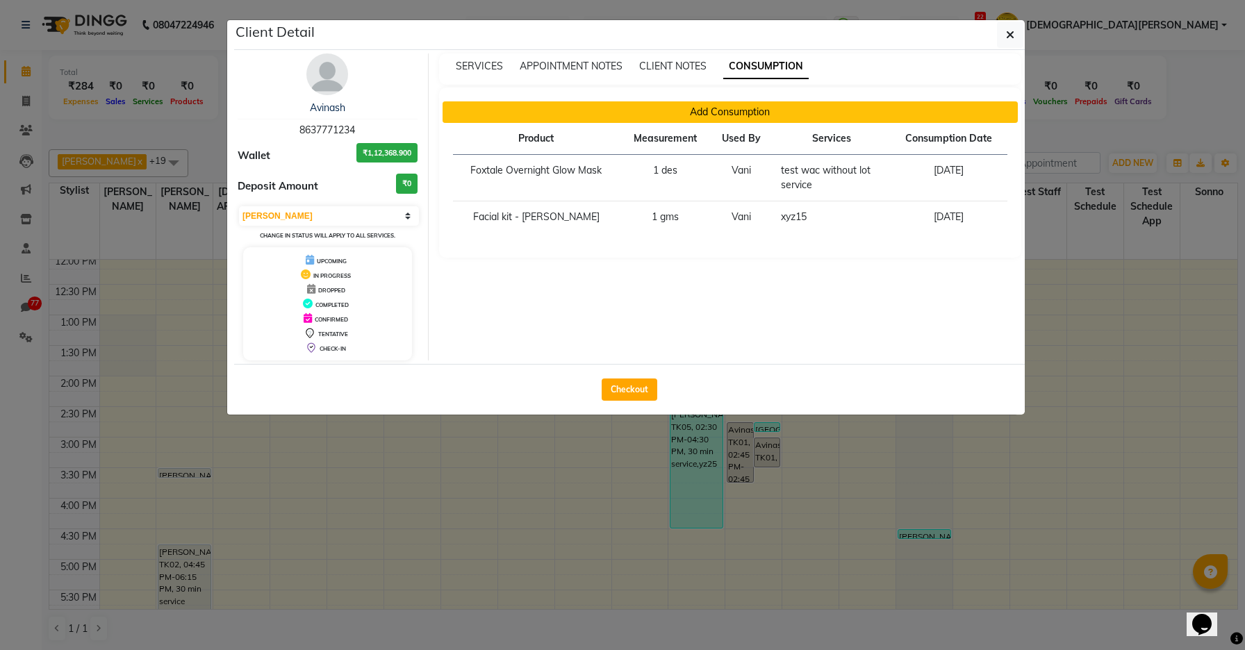
click at [709, 117] on button "Add Consumption" at bounding box center [731, 112] width 576 height 22
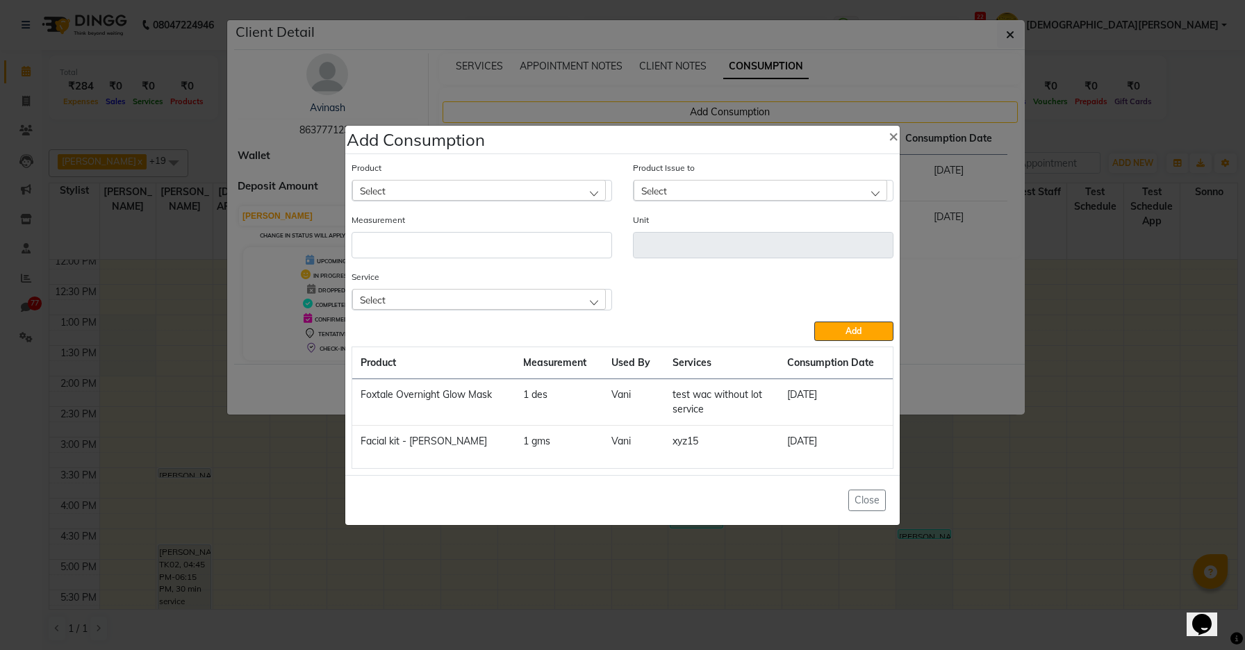
click at [488, 196] on div "Select" at bounding box center [479, 190] width 254 height 21
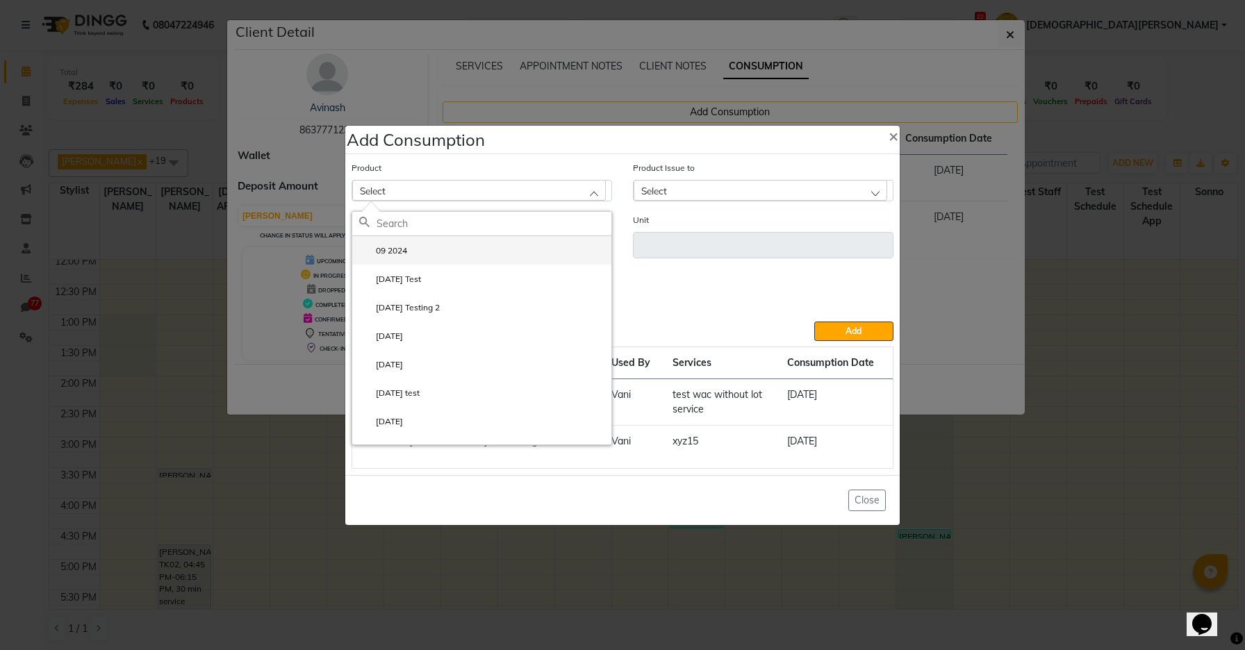
click at [466, 253] on li "09 2024" at bounding box center [481, 250] width 259 height 28
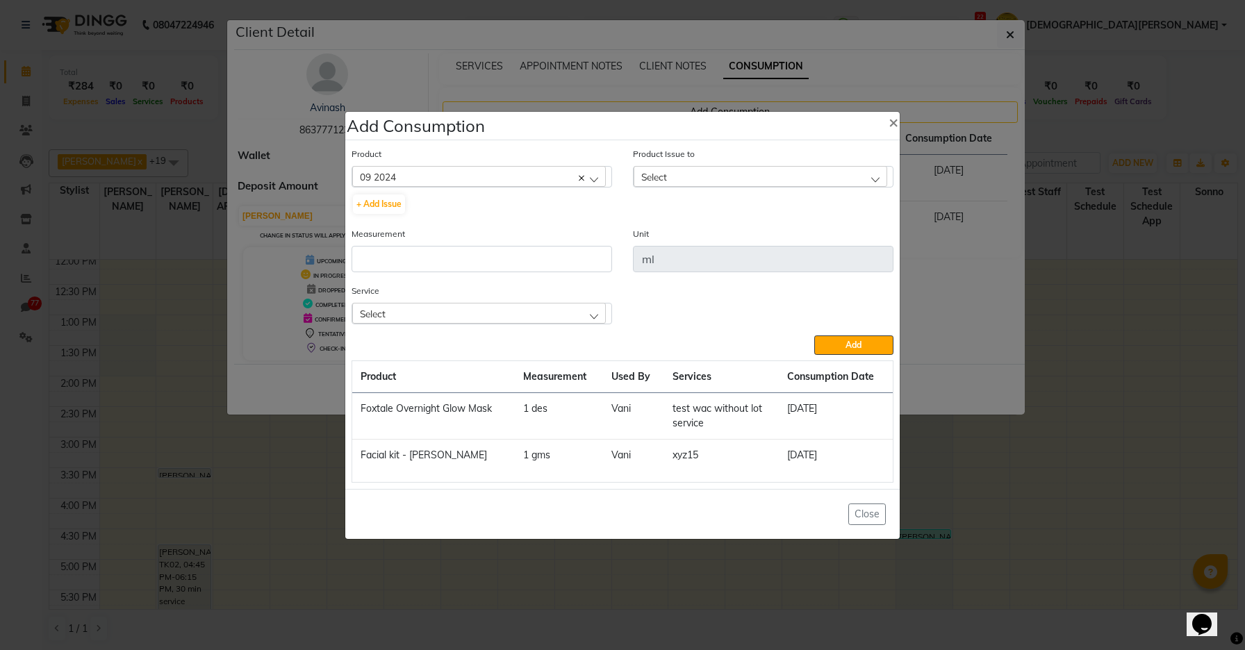
click at [674, 183] on div "Select" at bounding box center [761, 176] width 254 height 21
click at [711, 287] on div "Service Select test wac without lot service xyz15 Wash & Dry Blow" at bounding box center [622, 310] width 563 height 52
click at [684, 265] on input "ml" at bounding box center [763, 259] width 261 height 26
click at [651, 262] on input "ml" at bounding box center [763, 259] width 261 height 26
click at [649, 264] on input "ml" at bounding box center [763, 259] width 261 height 26
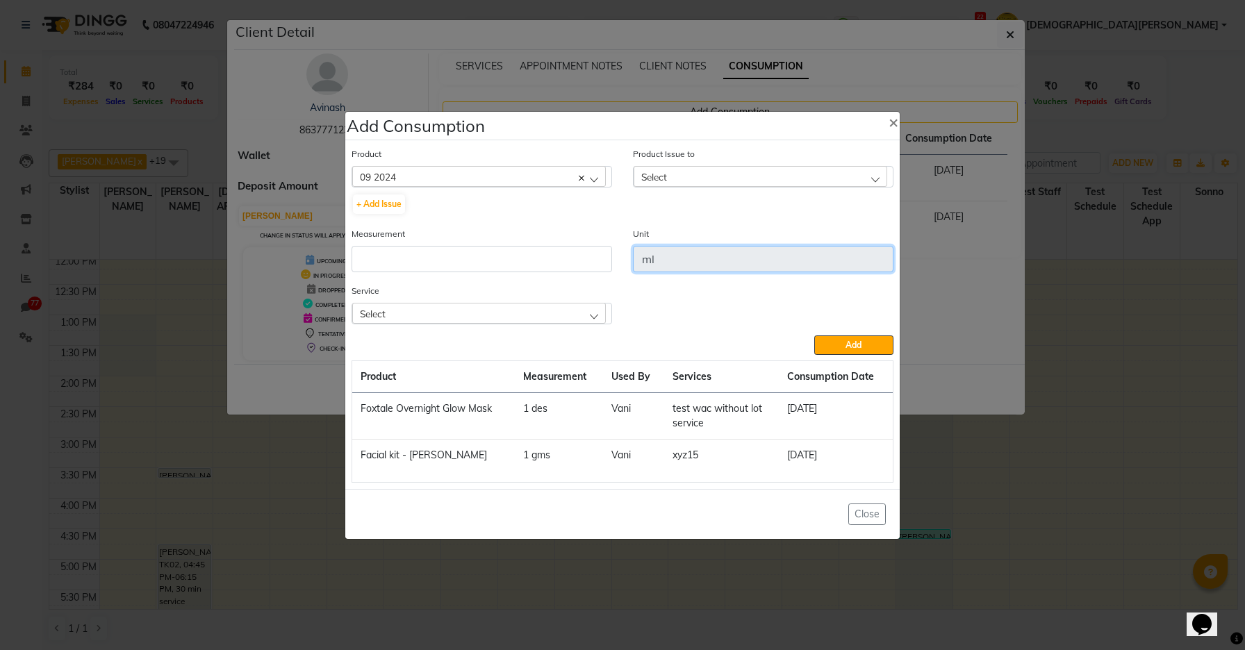
click at [649, 264] on input "ml" at bounding box center [763, 259] width 261 height 26
click at [550, 254] on input "number" at bounding box center [482, 259] width 261 height 26
click at [716, 155] on div "Product Issue to Select No Data Available" at bounding box center [763, 167] width 261 height 41
click at [716, 177] on div "Select" at bounding box center [761, 176] width 254 height 21
click at [479, 174] on div "09 2024" at bounding box center [479, 176] width 254 height 21
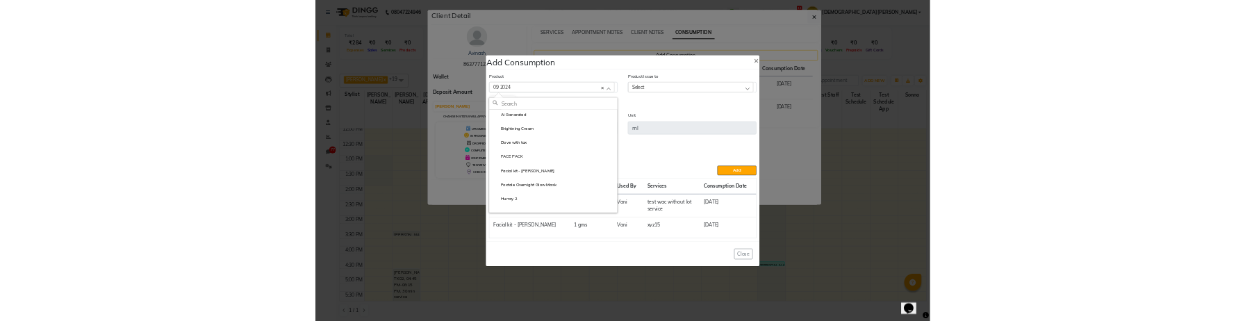
scroll to position [308, 0]
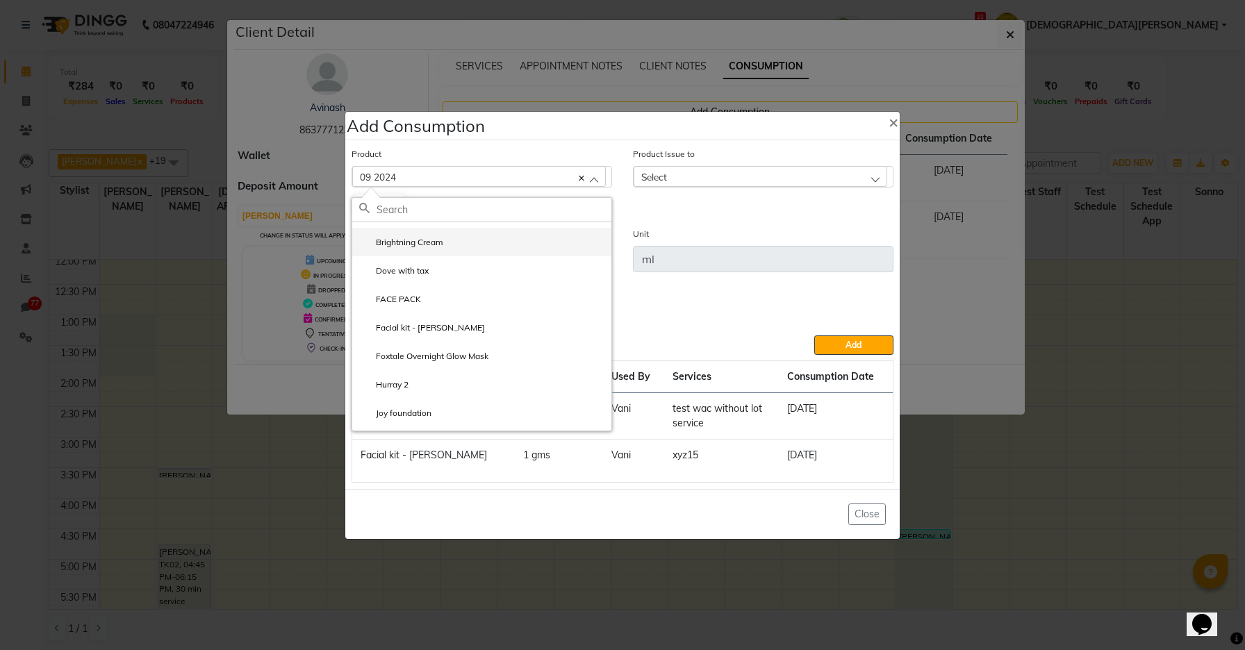
click at [439, 254] on li "Brightning Cream" at bounding box center [481, 242] width 259 height 28
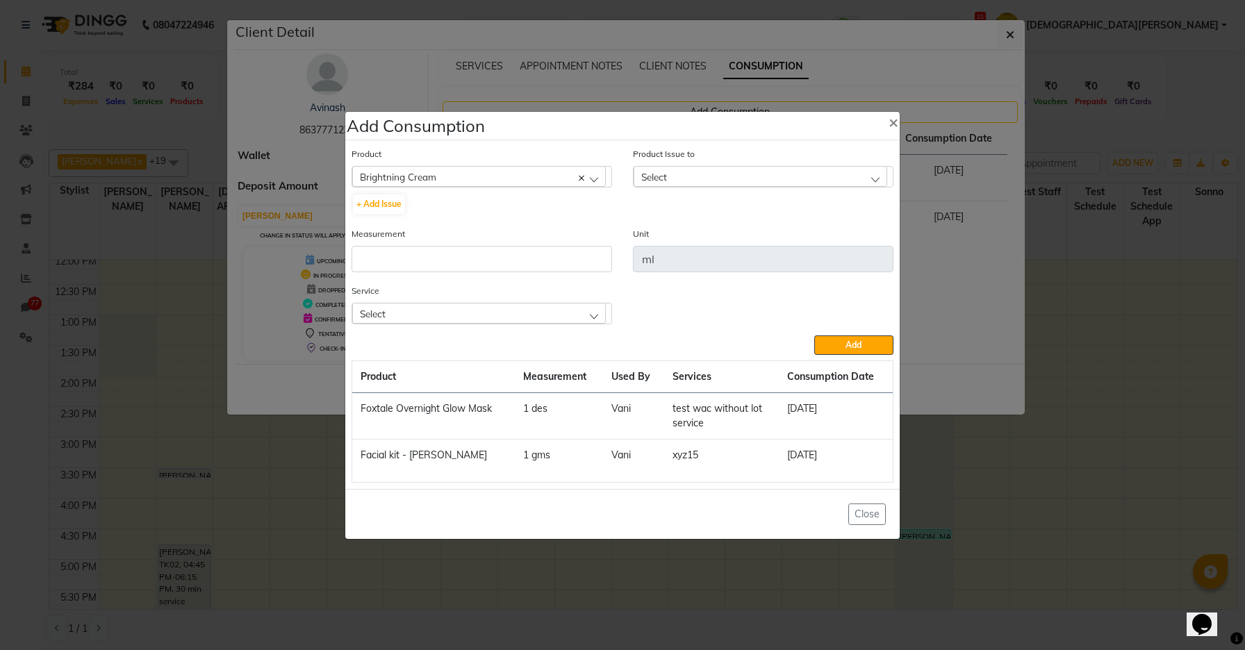
click at [651, 189] on div "Product Issue to Select No Data Available" at bounding box center [763, 187] width 281 height 80
click at [651, 183] on div "Select" at bounding box center [761, 176] width 254 height 21
click at [492, 179] on div "Brightning Cream" at bounding box center [479, 176] width 254 height 21
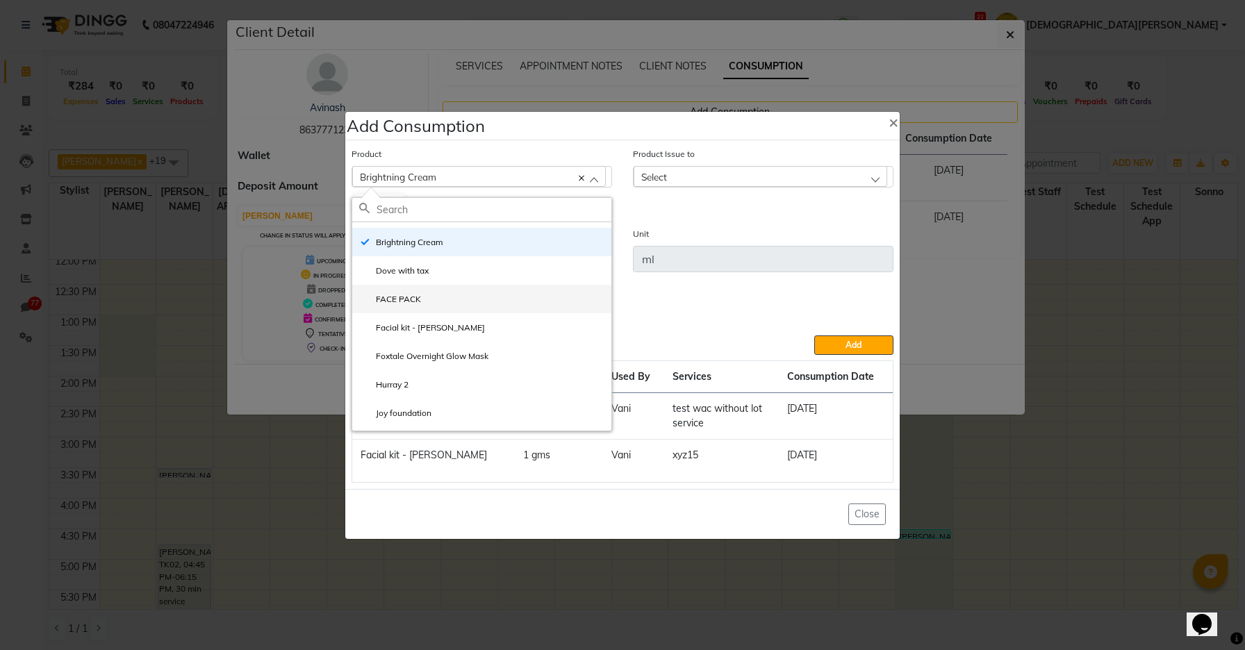
click at [429, 310] on li "FACE PACK" at bounding box center [481, 299] width 259 height 28
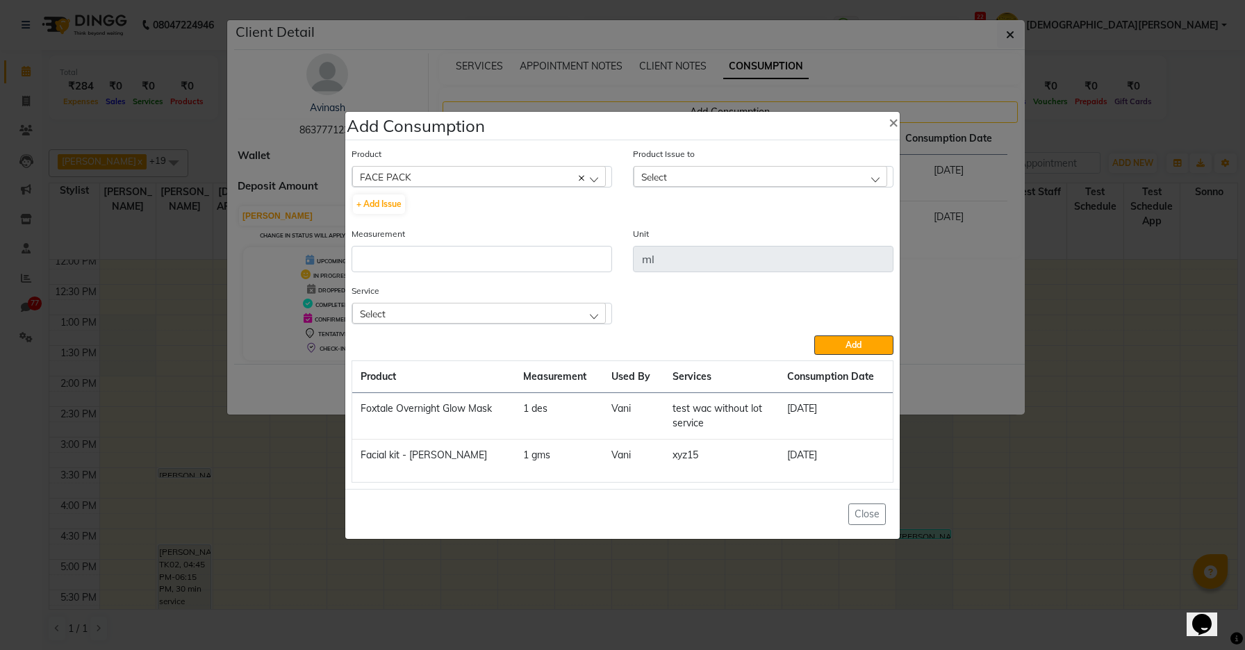
click at [696, 178] on div "Select" at bounding box center [761, 176] width 254 height 21
click at [539, 168] on div "FACE PACK" at bounding box center [479, 176] width 254 height 21
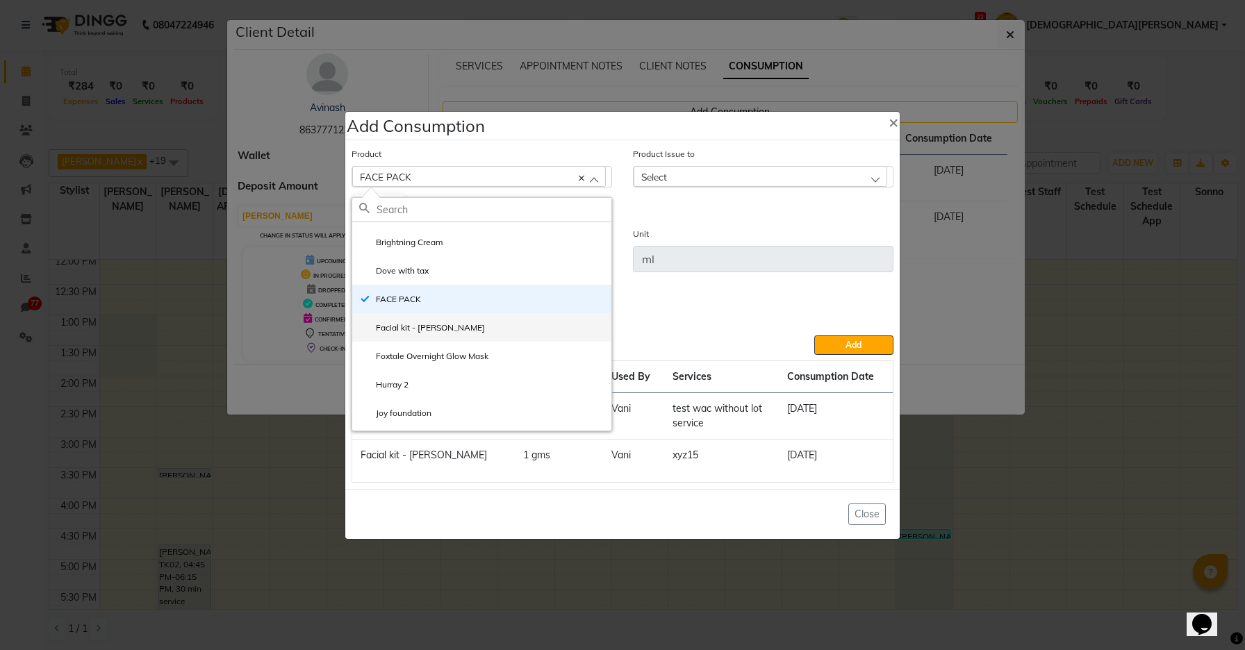
click at [482, 318] on li "Facial kit - [PERSON_NAME]" at bounding box center [481, 327] width 259 height 28
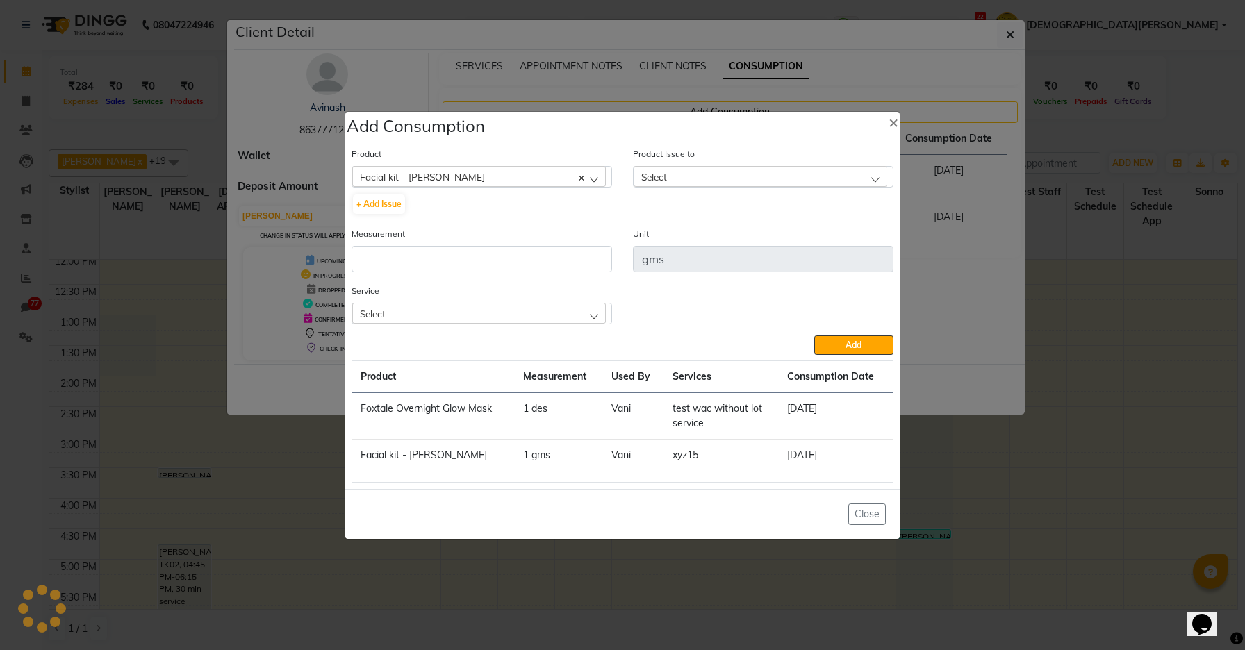
click at [682, 171] on div "Select" at bounding box center [761, 176] width 254 height 21
click at [655, 233] on label "2025-07-15, Issued to: Priya jain, Balance: 136" at bounding box center [745, 237] width 208 height 13
click at [567, 269] on input "number" at bounding box center [482, 259] width 261 height 26
click at [518, 176] on div "Facial kit - [PERSON_NAME]" at bounding box center [479, 176] width 254 height 21
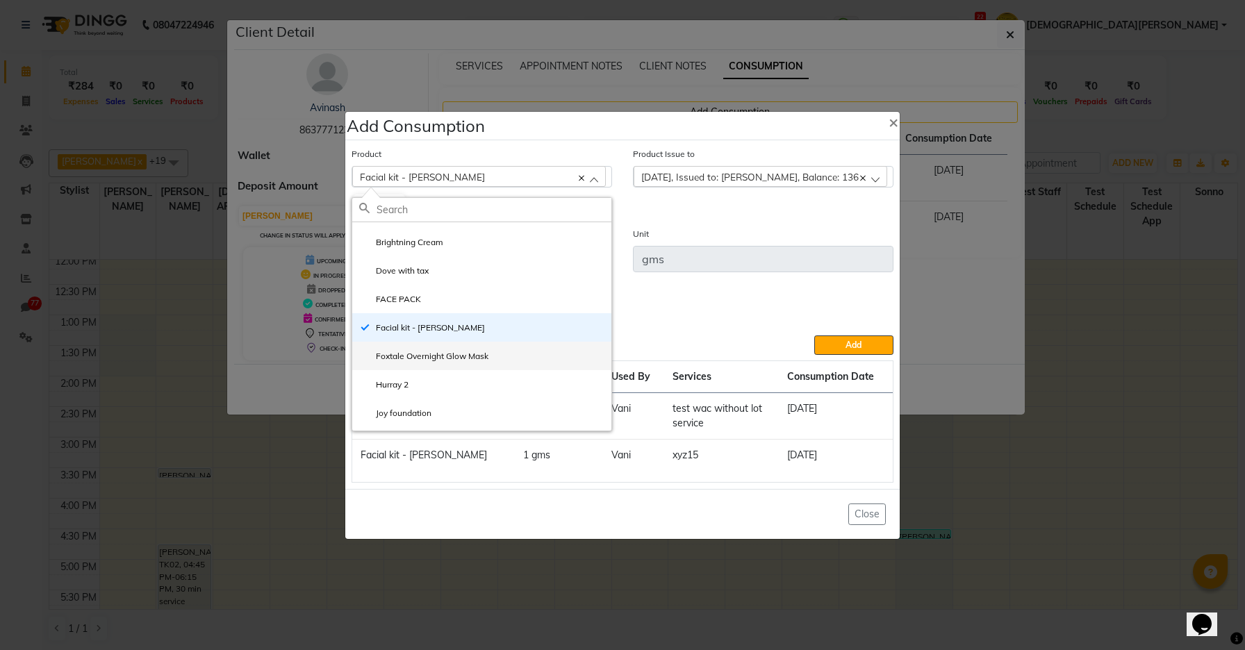
click at [496, 354] on li "Foxtale Overnight Glow Mask" at bounding box center [481, 356] width 259 height 28
type input "des"
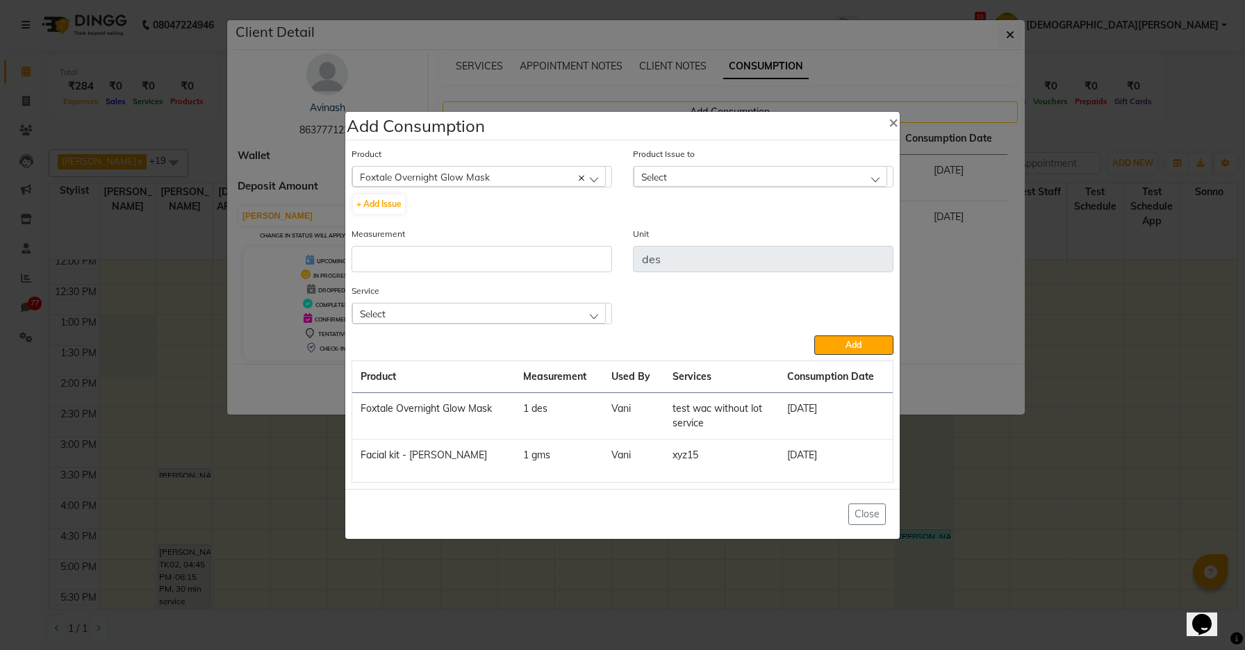
click at [654, 174] on span "Select" at bounding box center [654, 177] width 26 height 12
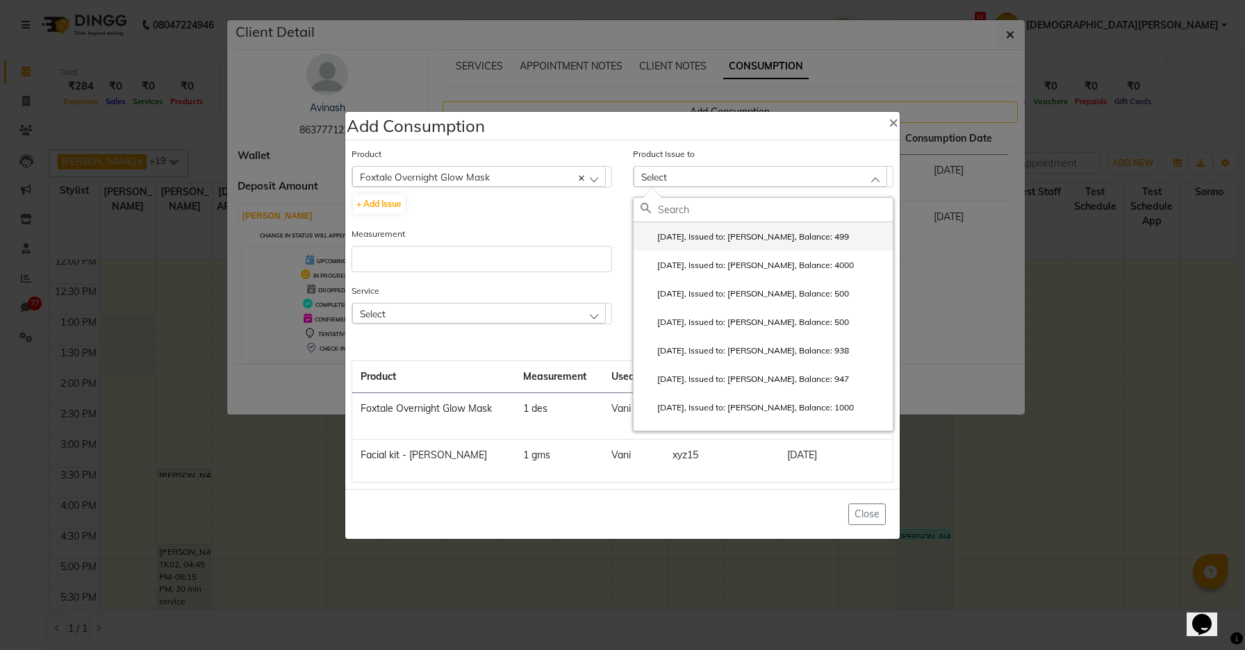
click at [665, 228] on li "2025-09-18, Issued to: Priya jain, Balance: 499" at bounding box center [763, 236] width 259 height 28
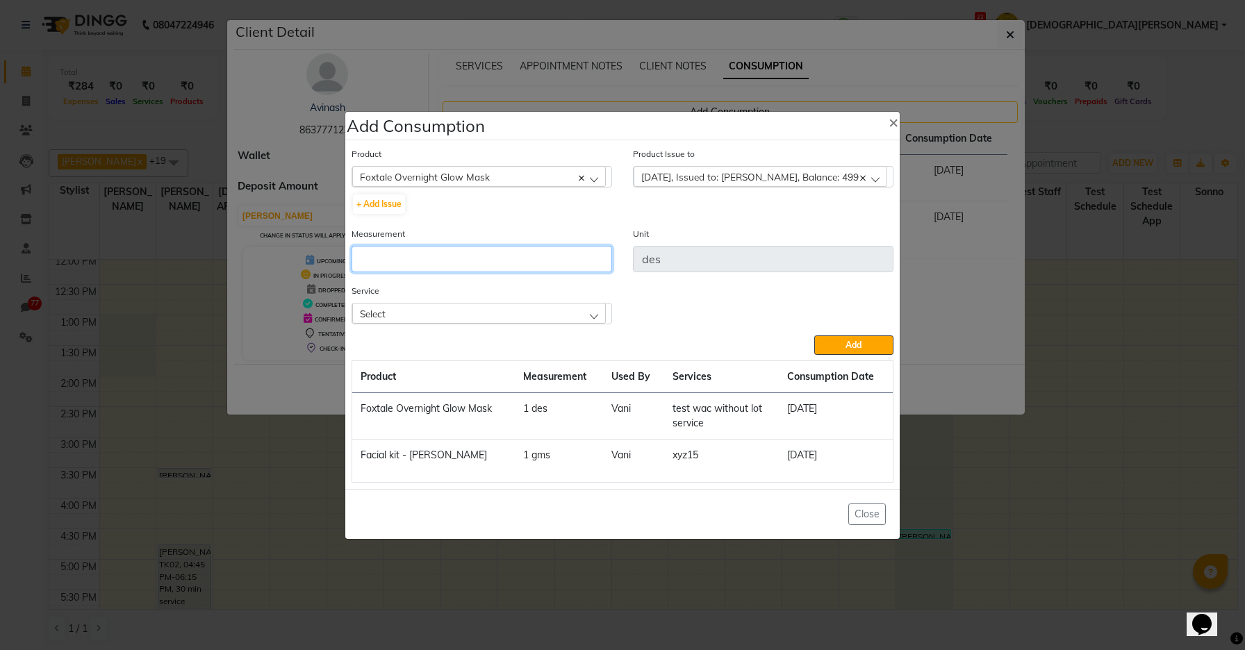
click at [572, 268] on input "number" at bounding box center [482, 259] width 261 height 26
click at [677, 268] on input "des" at bounding box center [763, 259] width 261 height 26
click at [685, 295] on div "Service Select test wac without lot service xyz15 Wash & Dry Blow" at bounding box center [622, 310] width 563 height 52
click at [472, 177] on span "Foxtale Overnight Glow Mask" at bounding box center [425, 177] width 130 height 12
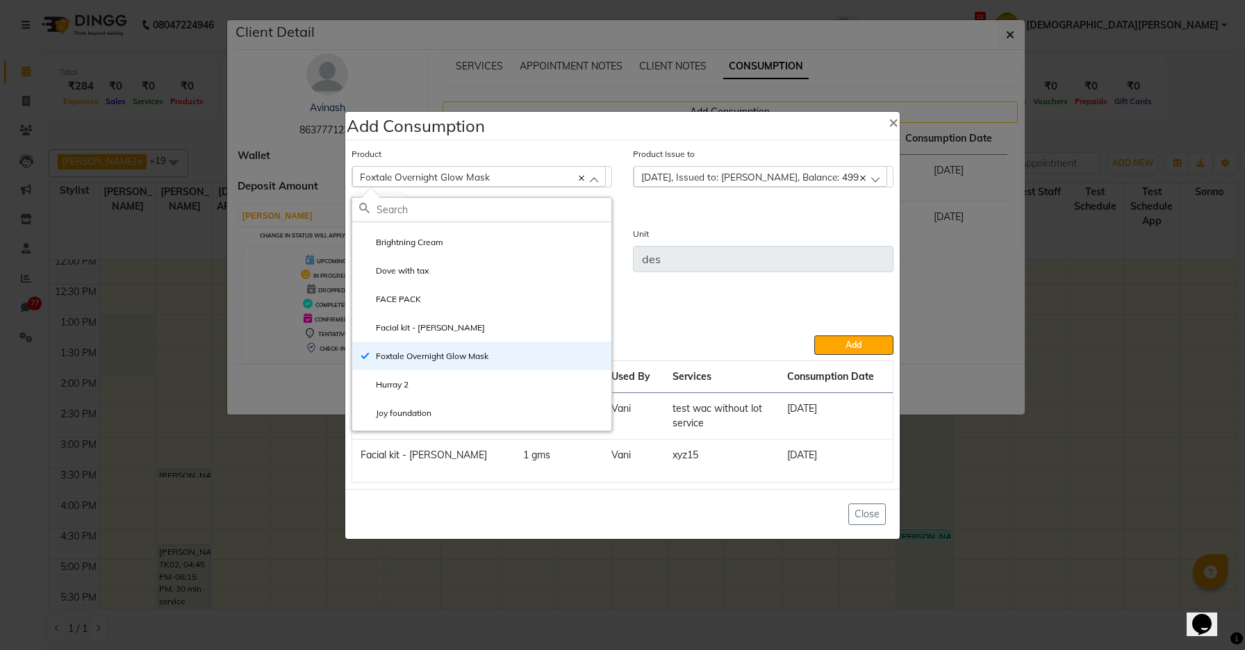
click at [664, 187] on div "2025-09-18, Issued to: Priya jain, Balance: 499" at bounding box center [763, 177] width 261 height 22
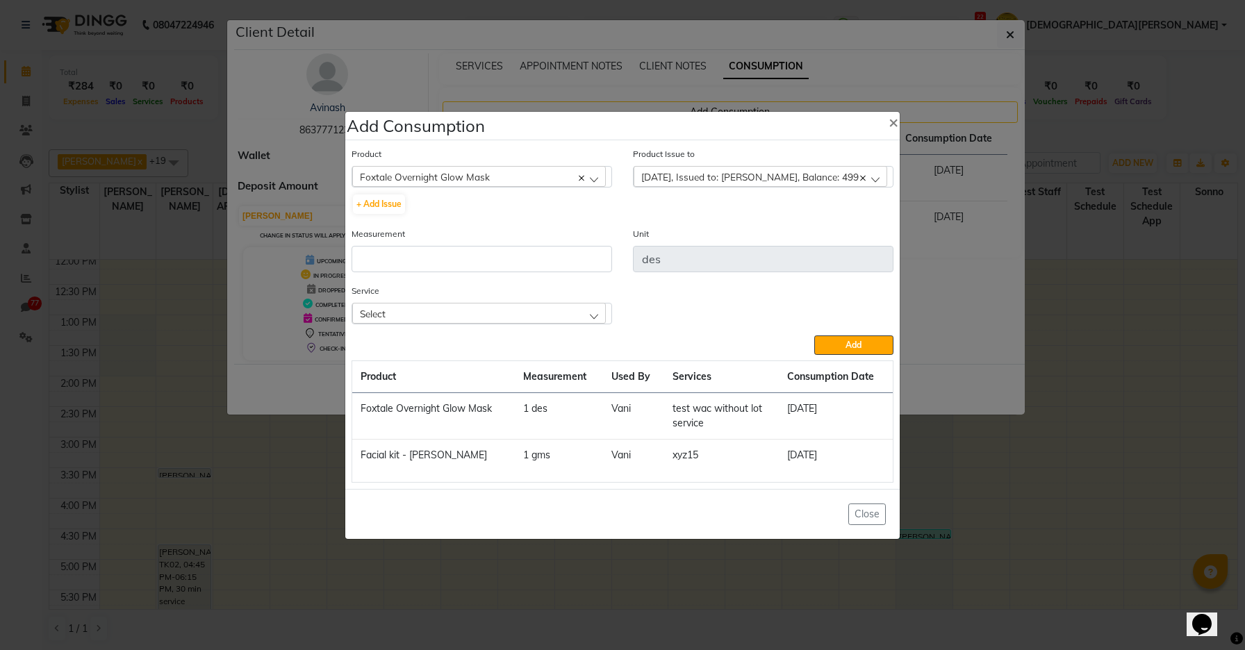
click at [664, 182] on span "2025-09-18, Issued to: Priya jain, Balance: 499" at bounding box center [749, 177] width 217 height 12
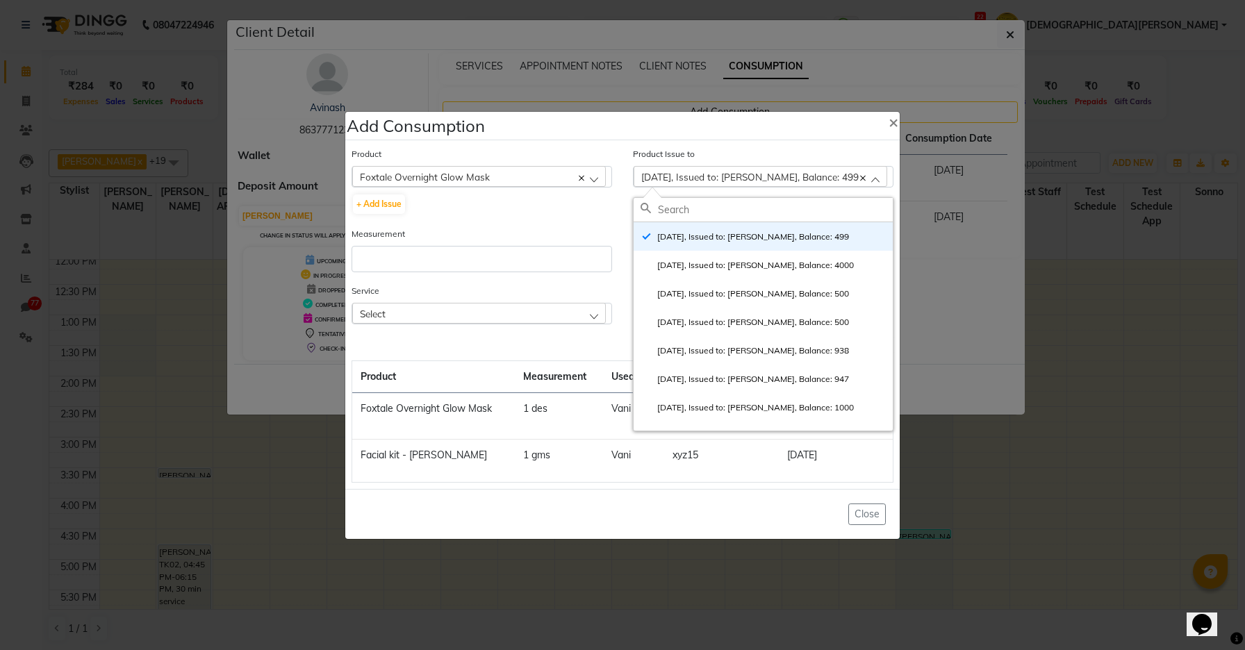
click at [586, 215] on div "+ Add Issue" at bounding box center [482, 204] width 261 height 22
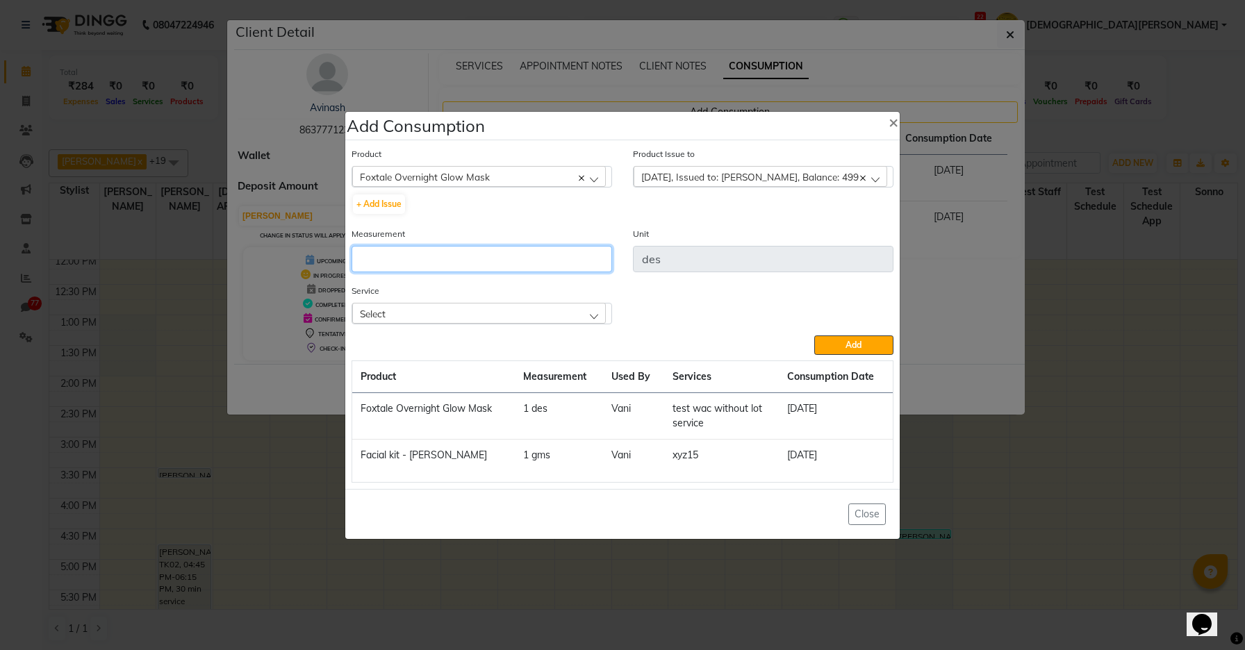
click at [575, 258] on input "number" at bounding box center [482, 259] width 261 height 26
click at [682, 255] on input "des" at bounding box center [763, 259] width 261 height 26
click at [575, 323] on div "Select" at bounding box center [479, 313] width 254 height 21
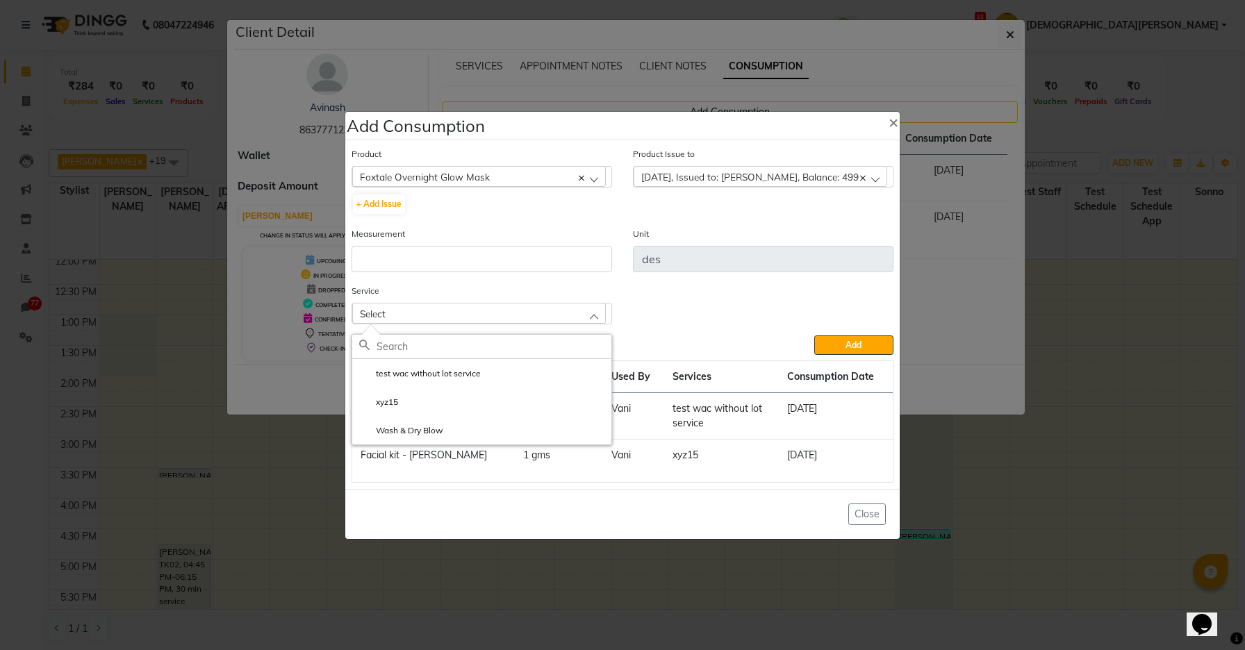
click at [643, 311] on div "Service Select test wac without lot service xyz15 Wash & Dry Blow" at bounding box center [622, 310] width 563 height 52
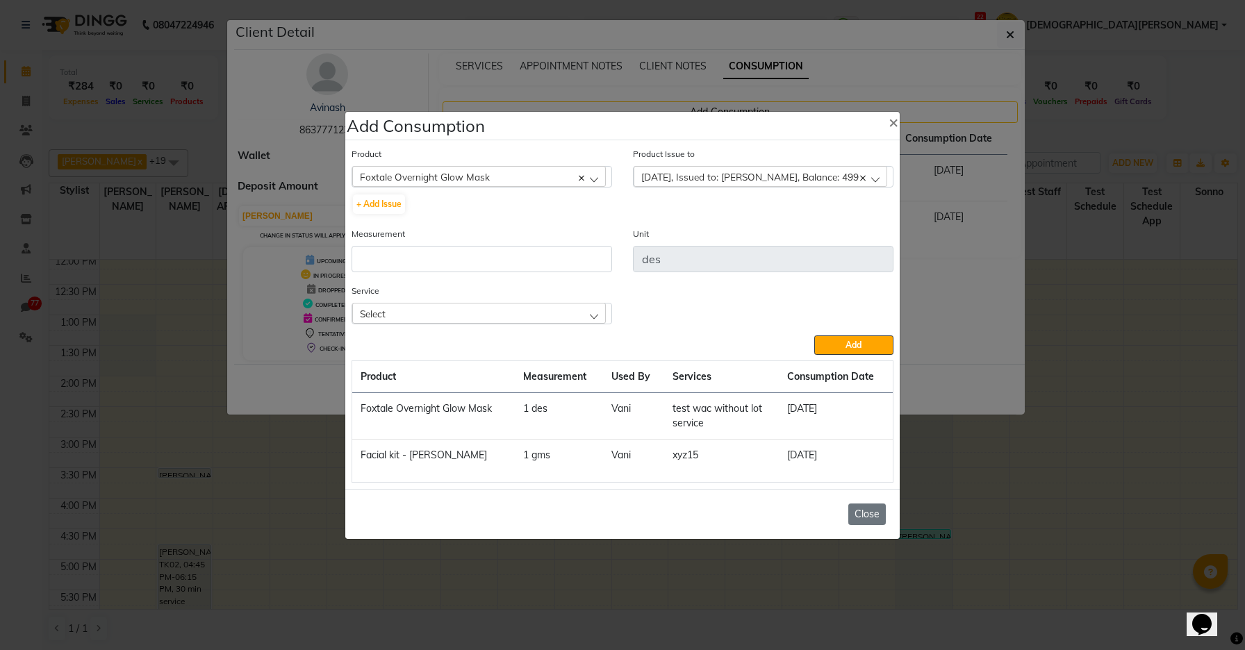
click at [863, 512] on button "Close" at bounding box center [867, 515] width 38 height 22
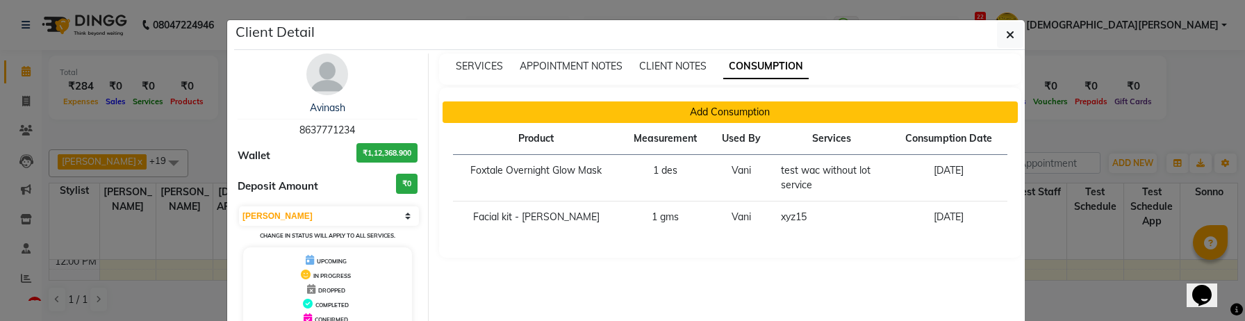
click at [775, 110] on button "Add Consumption" at bounding box center [731, 112] width 576 height 22
